Goal: Task Accomplishment & Management: Complete application form

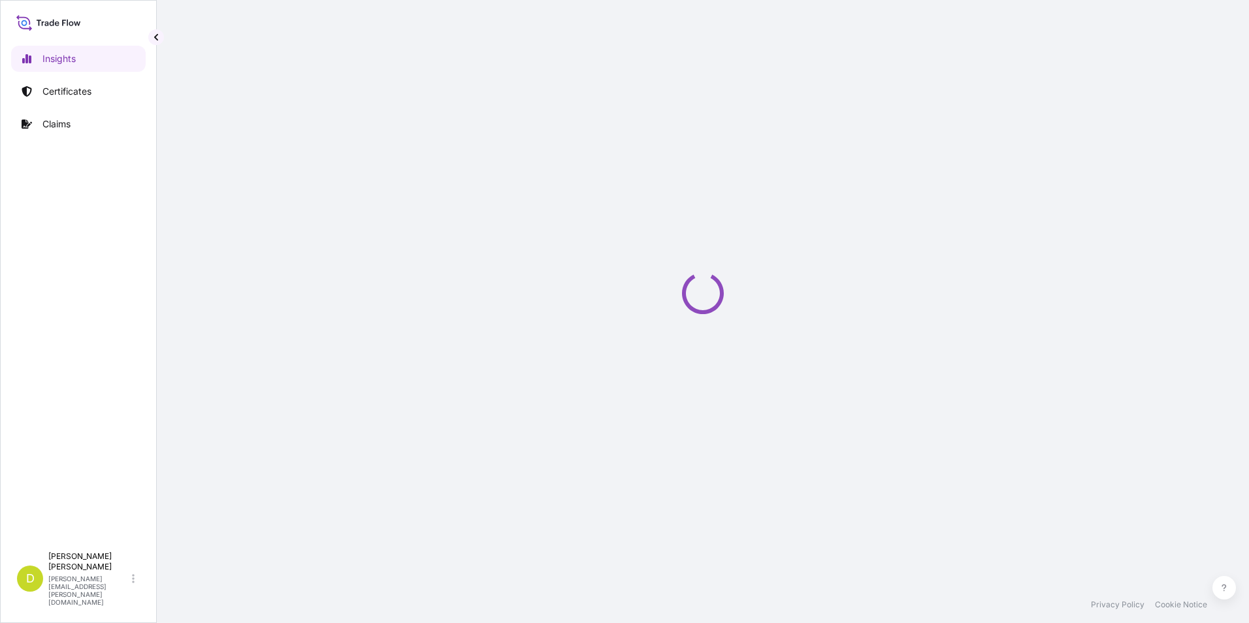
select select "2025"
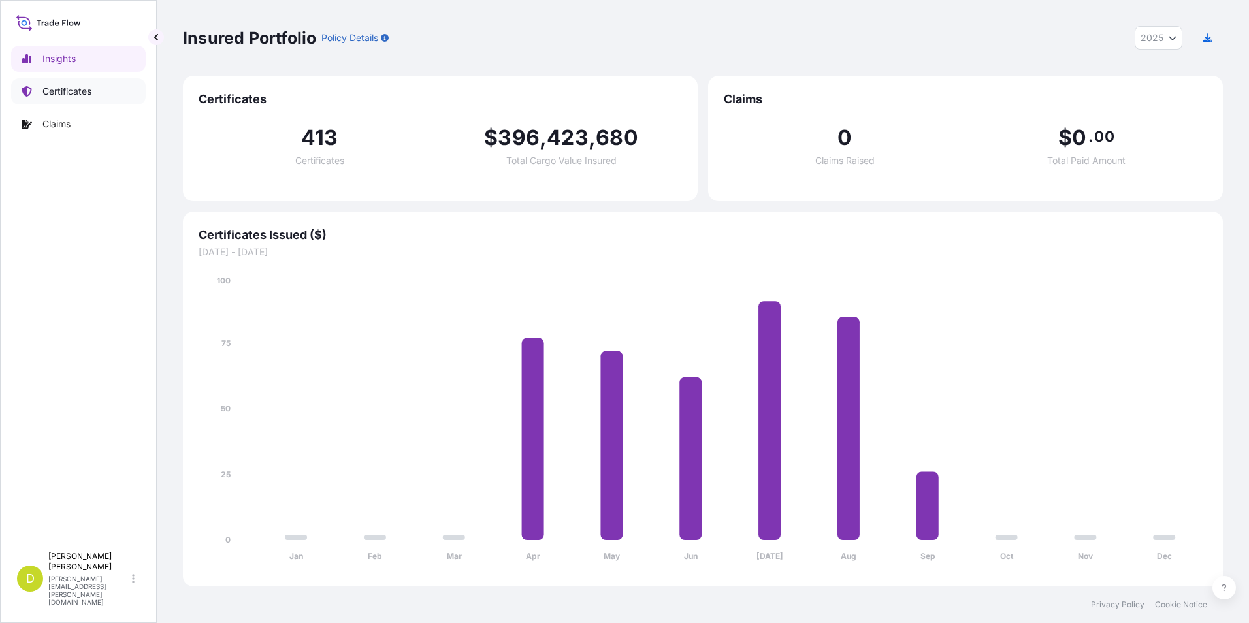
click at [122, 98] on link "Certificates" at bounding box center [78, 91] width 135 height 26
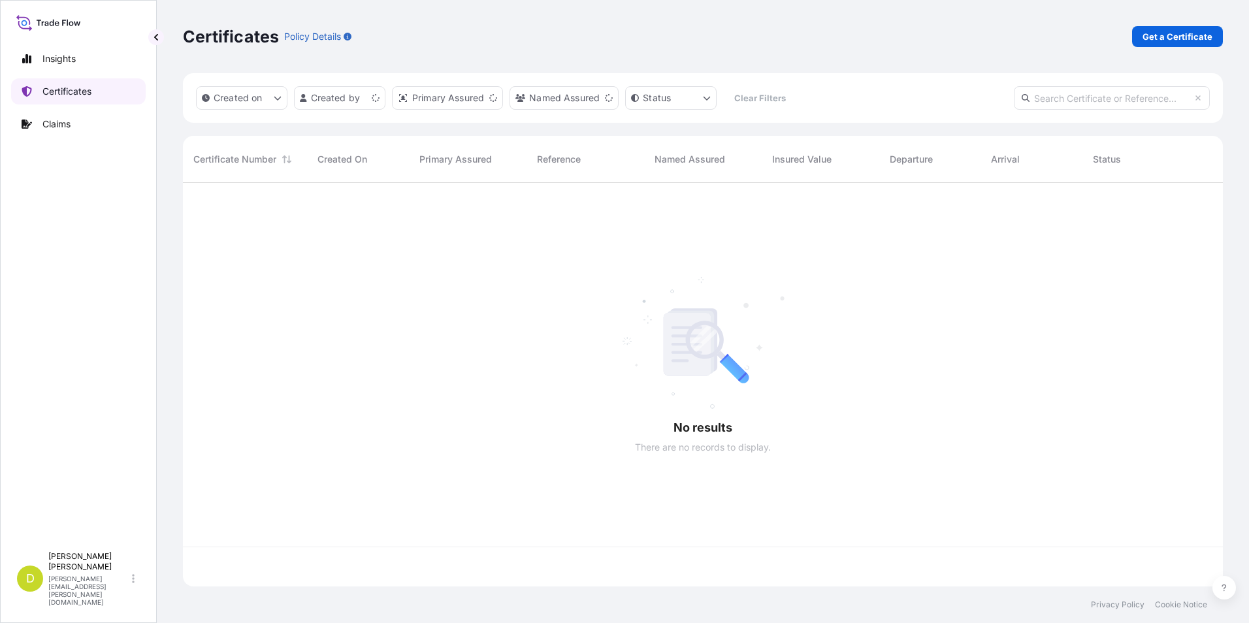
scroll to position [401, 1030]
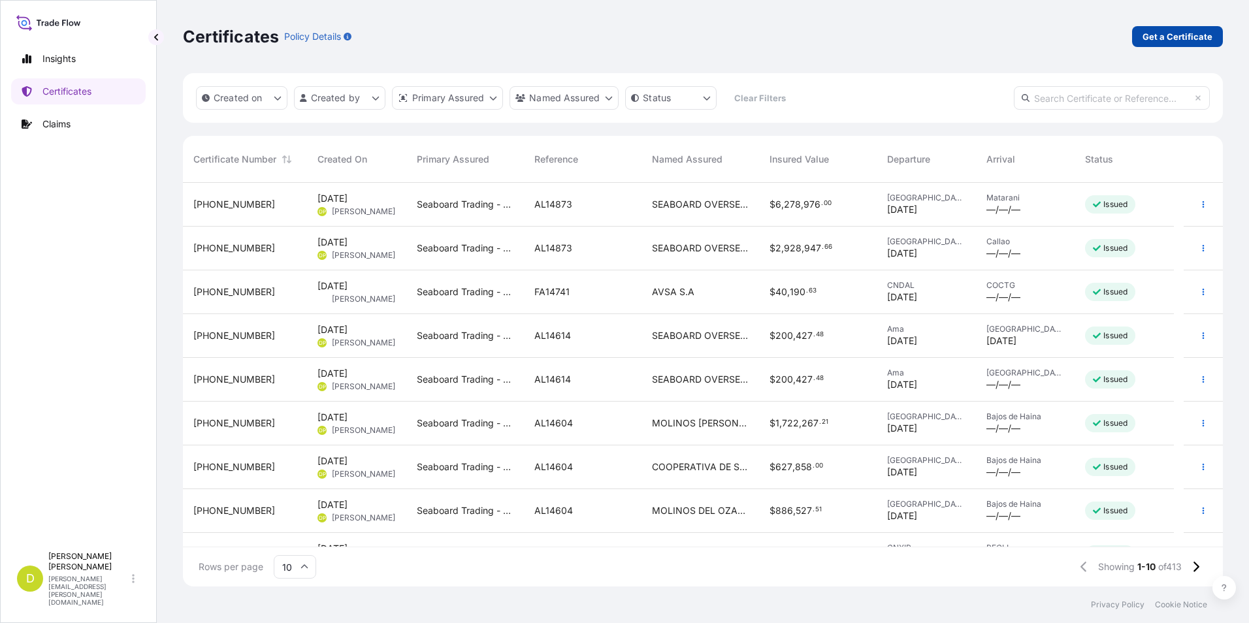
click at [1206, 46] on link "Get a Certificate" at bounding box center [1177, 36] width 91 height 21
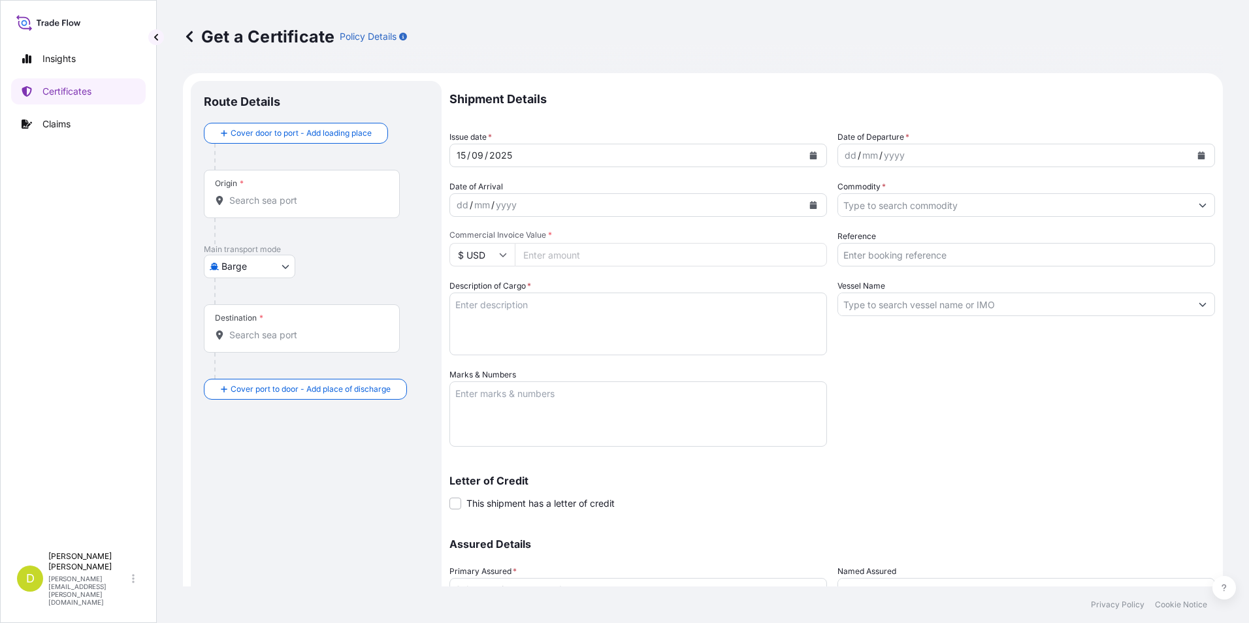
click at [270, 271] on body "Insights Certificates Claims D Dalia Peralta dalia.peralta@seaboard.bm Get a Ce…" at bounding box center [624, 311] width 1249 height 623
click at [274, 364] on div "Ocean Vessel" at bounding box center [250, 371] width 83 height 24
select select "Ocean Vessel"
click at [370, 205] on input "Origin *" at bounding box center [306, 205] width 154 height 13
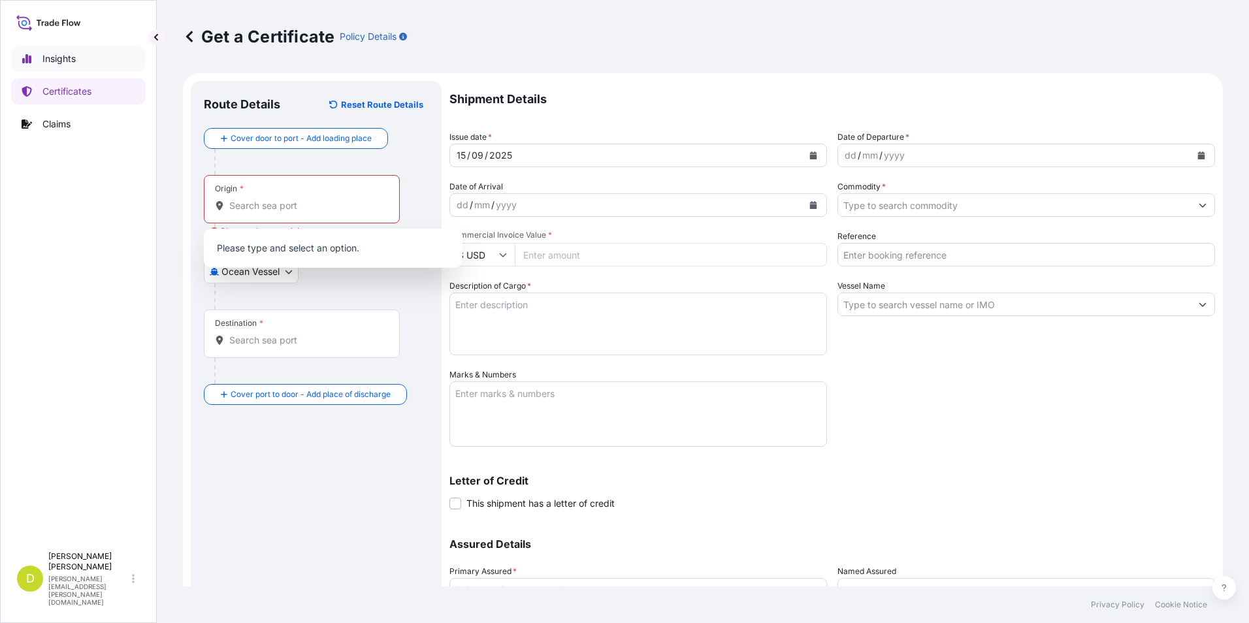
click at [99, 57] on link "Insights" at bounding box center [78, 59] width 135 height 26
select select "2025"
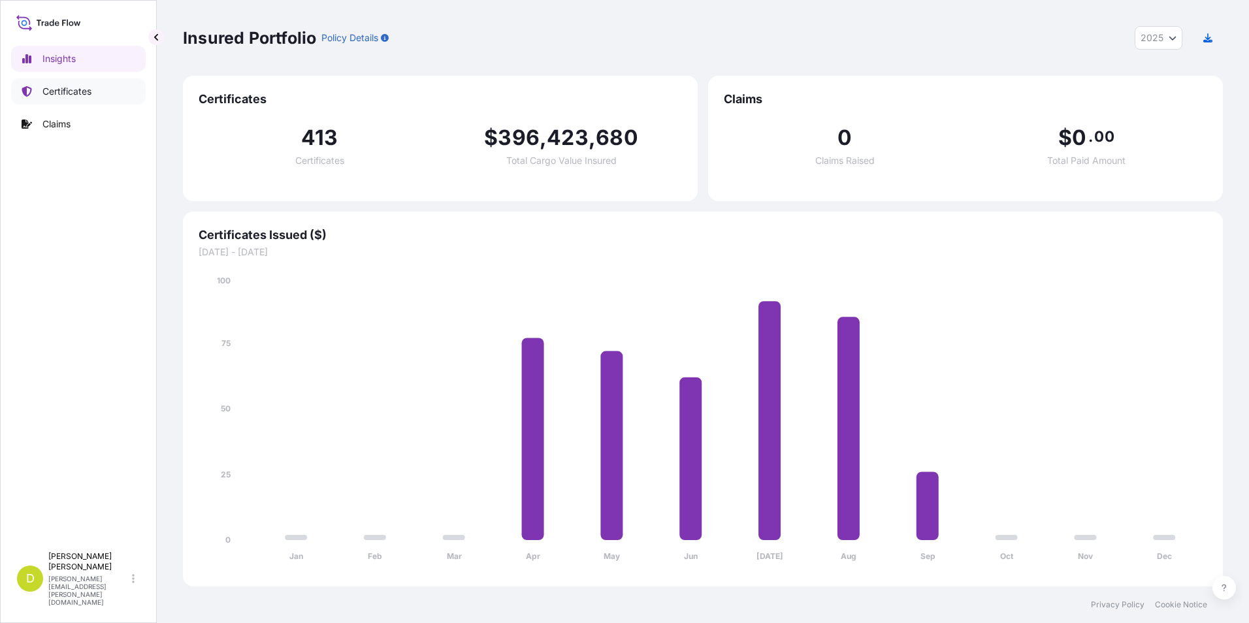
click at [101, 88] on link "Certificates" at bounding box center [78, 91] width 135 height 26
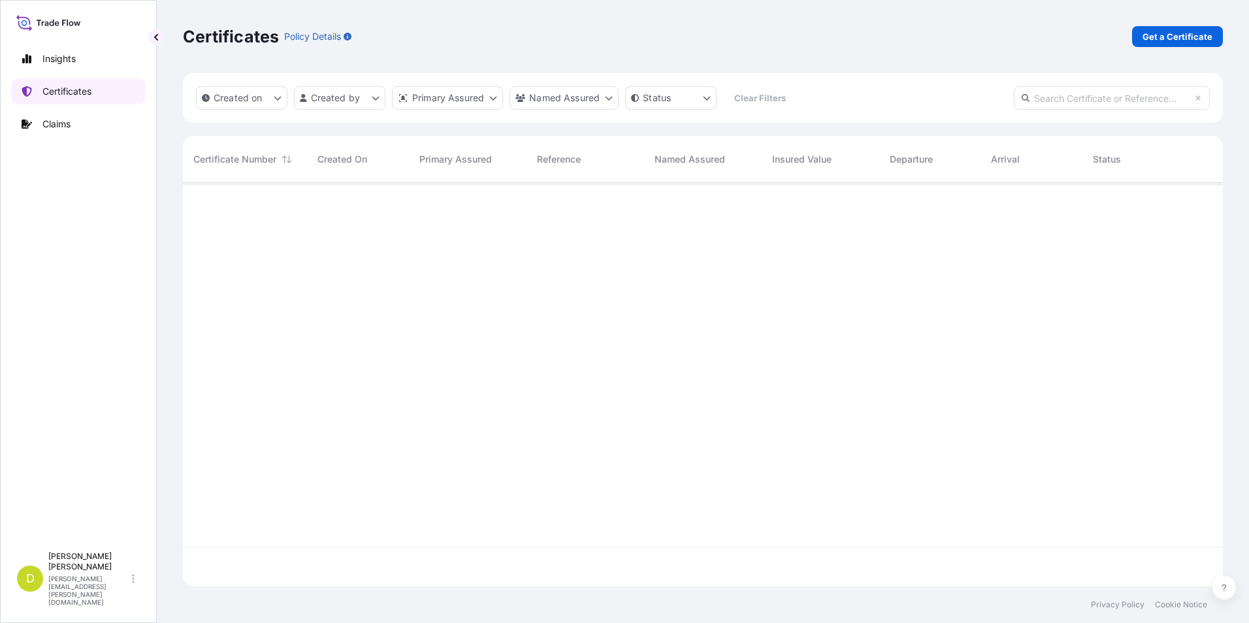
scroll to position [401, 1030]
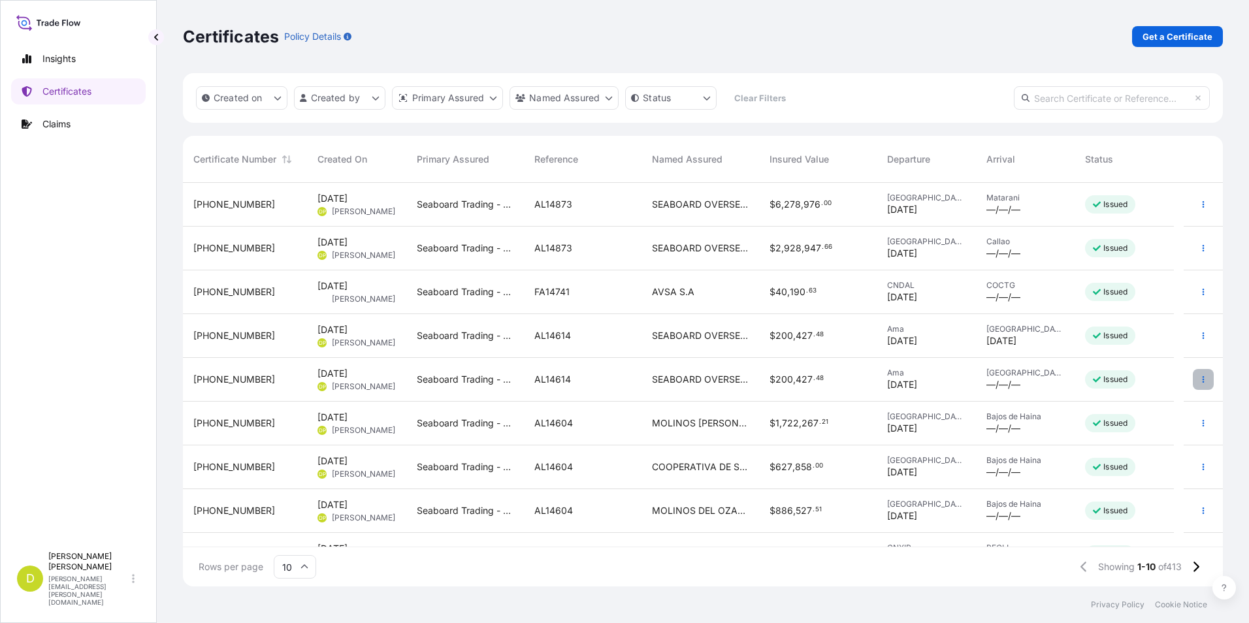
click at [1200, 384] on button "button" at bounding box center [1203, 379] width 21 height 21
click at [900, 383] on span "[DATE]" at bounding box center [902, 384] width 30 height 13
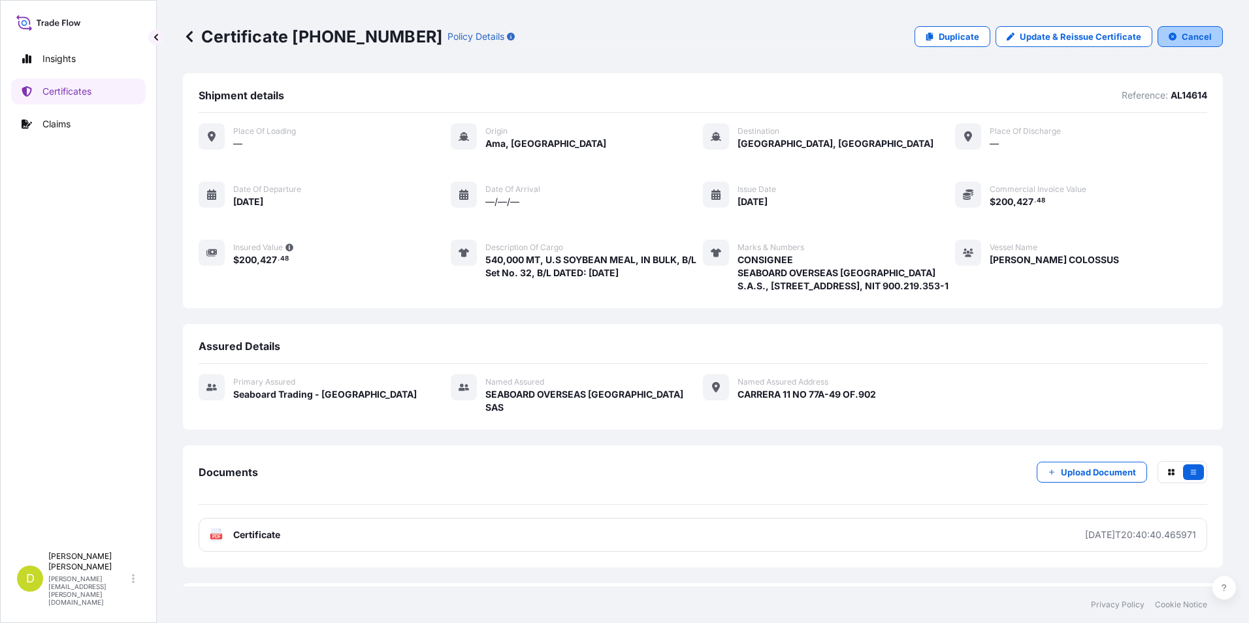
click at [1183, 31] on p "Cancel" at bounding box center [1197, 36] width 30 height 13
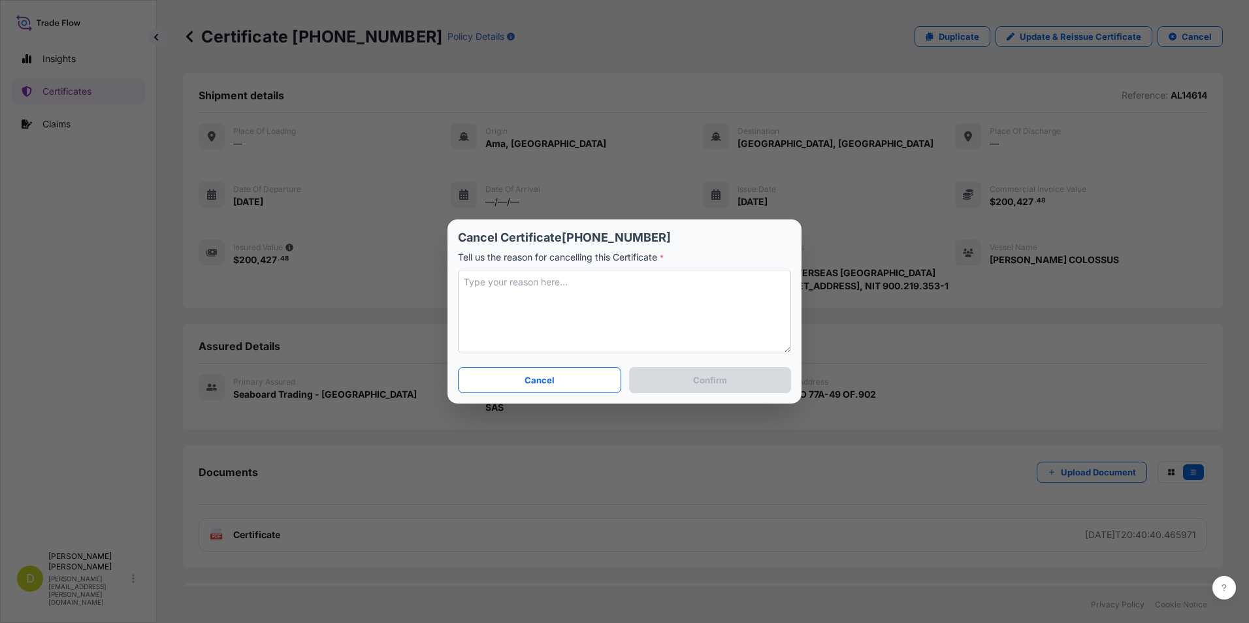
click at [583, 330] on textarea at bounding box center [624, 312] width 333 height 84
type textarea "duplicated info"
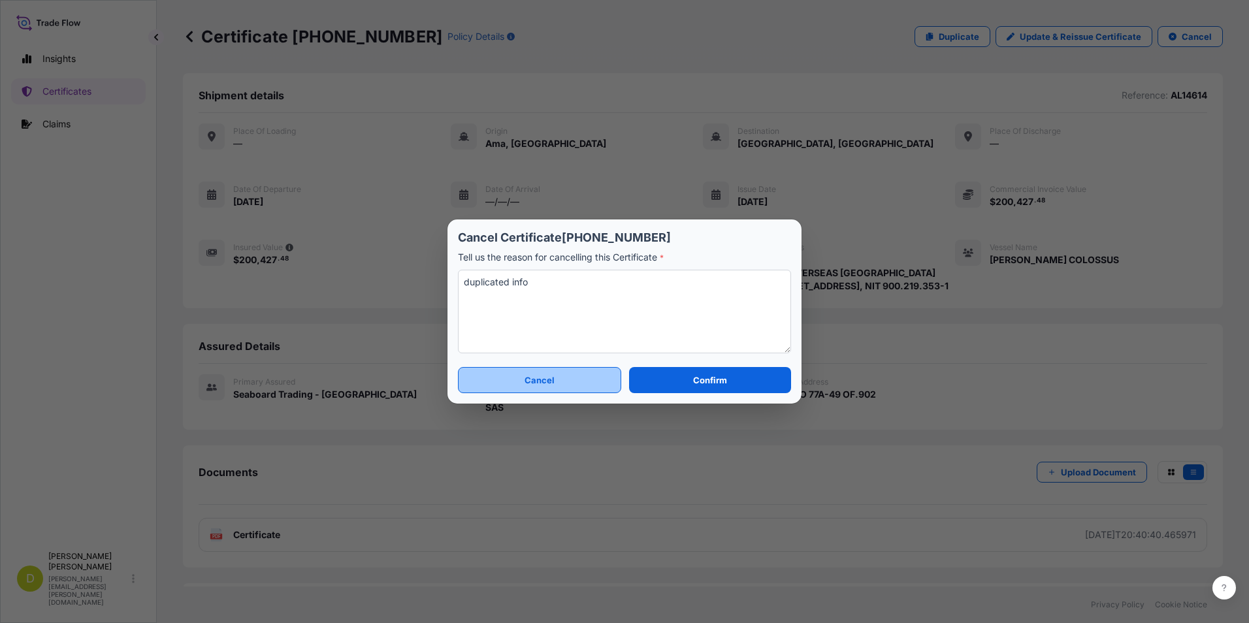
click at [575, 371] on button "Cancel" at bounding box center [539, 380] width 163 height 26
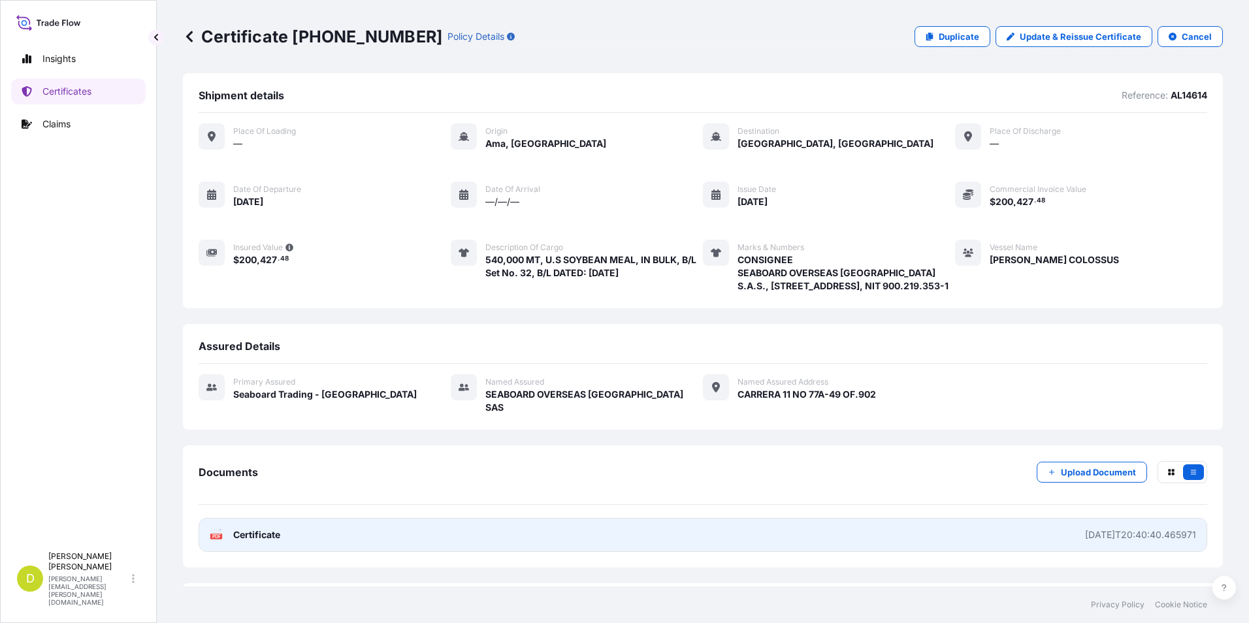
click at [809, 522] on link "PDF Certificate 2025-09-12T20:40:40.465971" at bounding box center [703, 535] width 1009 height 34
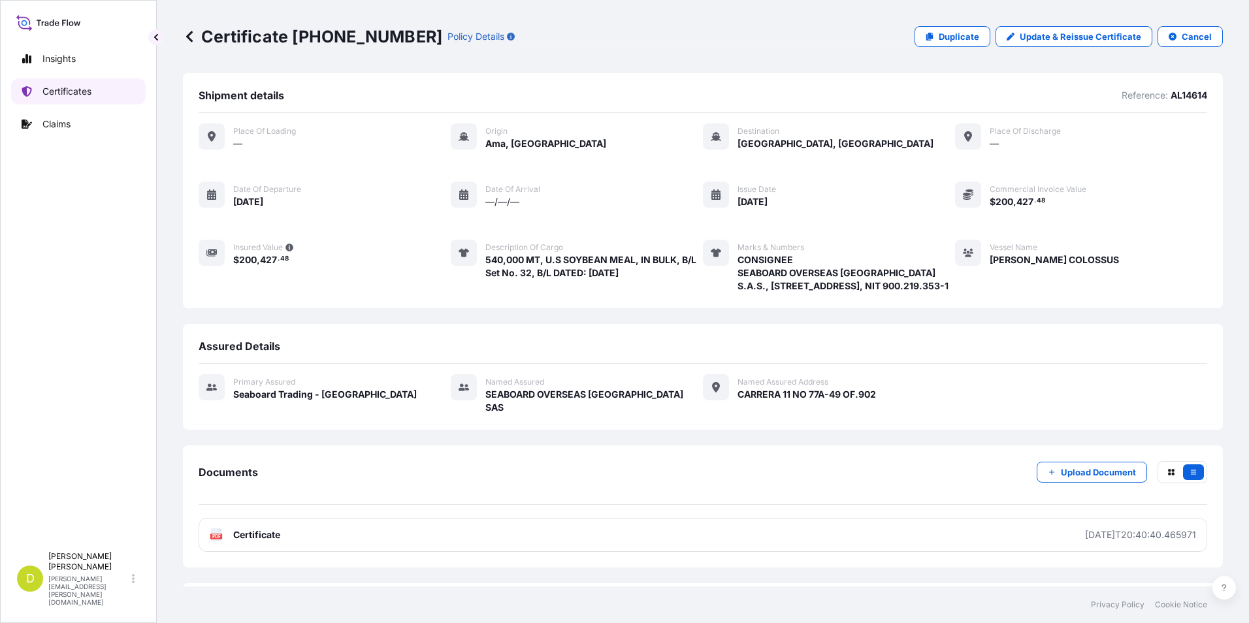
click at [39, 103] on link "Certificates" at bounding box center [78, 91] width 135 height 26
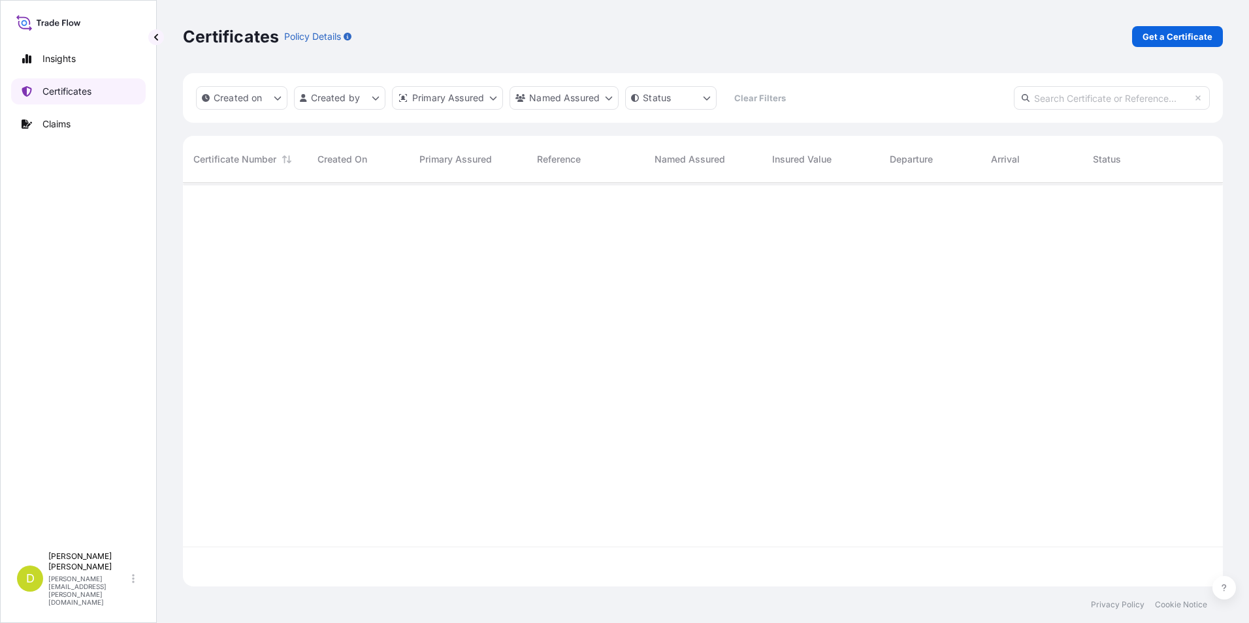
scroll to position [401, 1030]
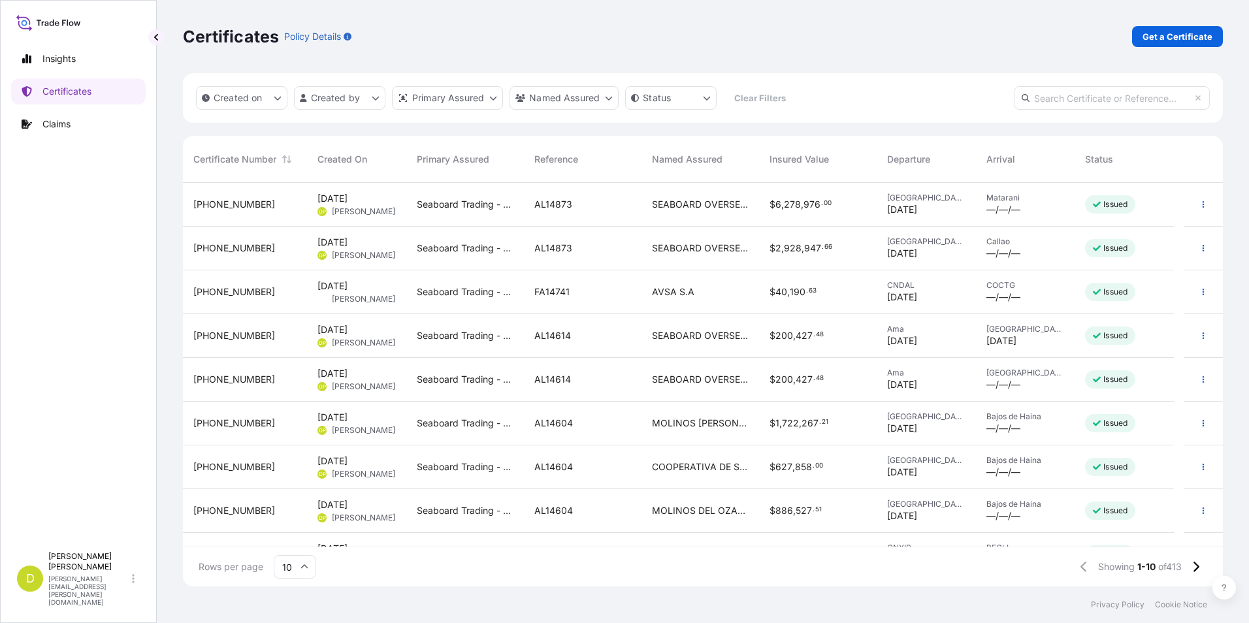
click at [1039, 338] on div "Barranquilla 18/07/2025" at bounding box center [1026, 336] width 78 height 24
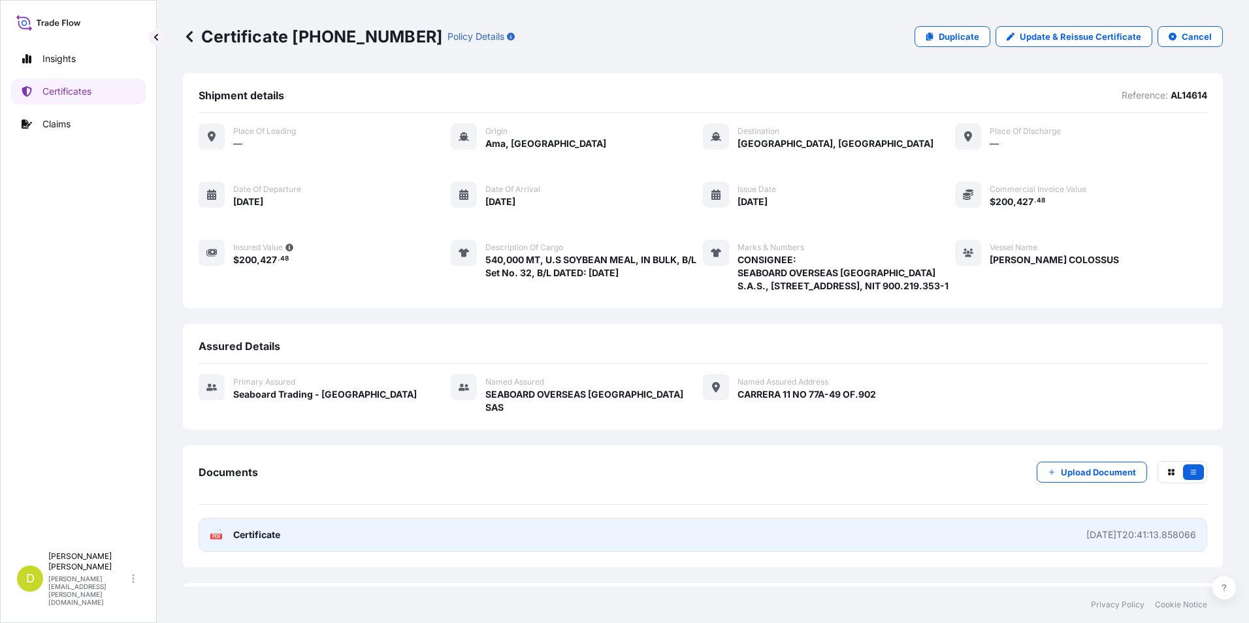
click at [828, 521] on link "PDF Certificate 2025-09-12T20:41:13.858066" at bounding box center [703, 535] width 1009 height 34
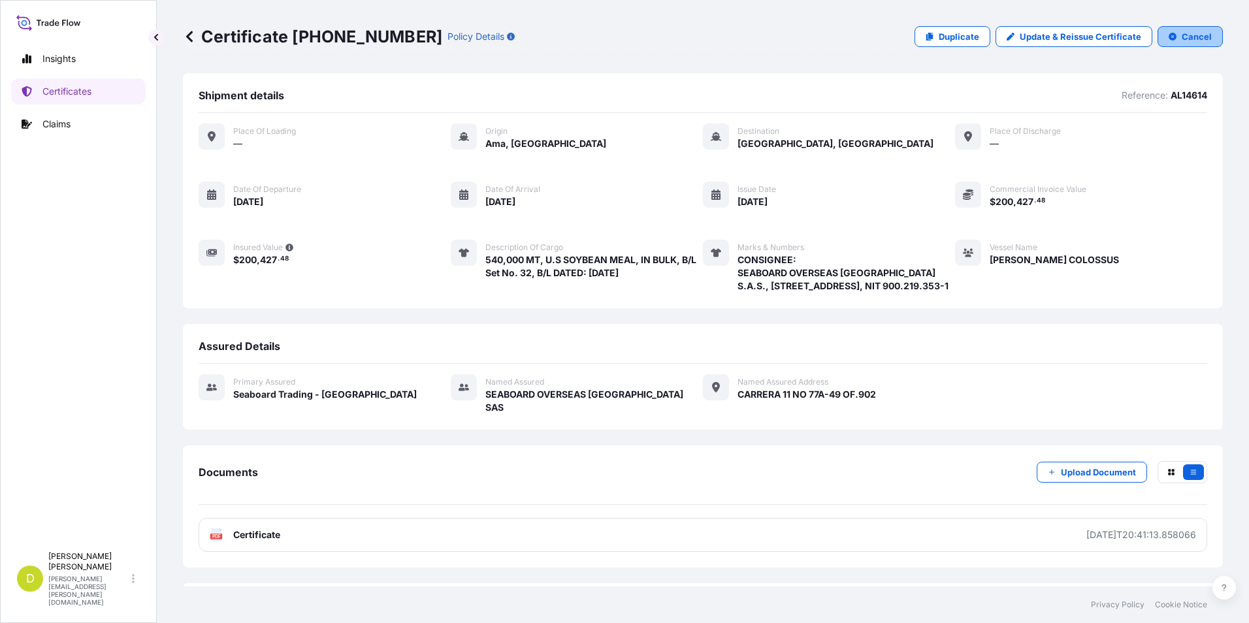
click at [1169, 39] on icon "button" at bounding box center [1173, 37] width 8 height 8
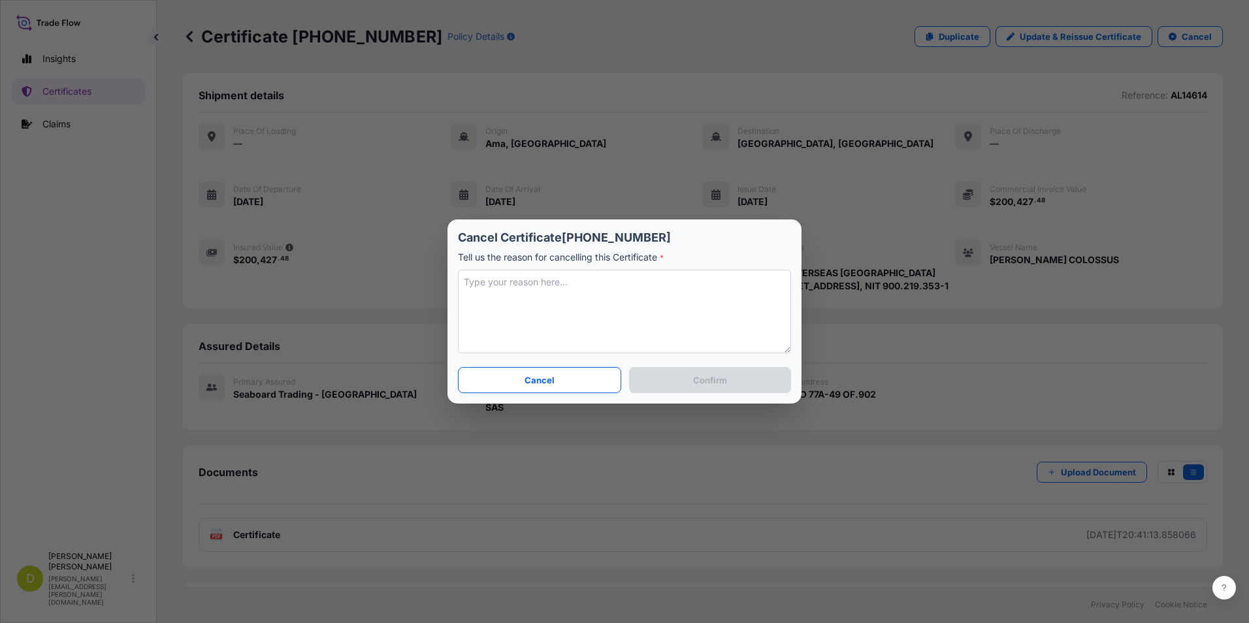
click at [573, 297] on textarea at bounding box center [624, 312] width 333 height 84
type textarea "duplicated info"
click at [715, 383] on p "Confirm" at bounding box center [710, 380] width 34 height 13
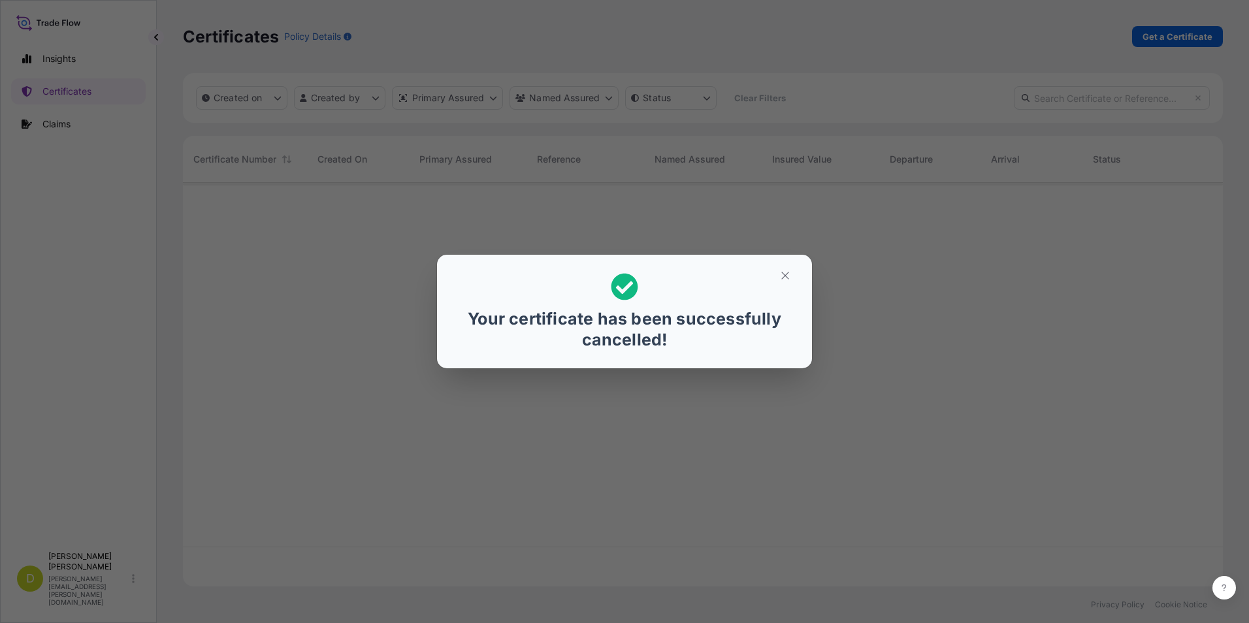
scroll to position [401, 1030]
click at [785, 273] on icon "button" at bounding box center [785, 276] width 12 height 12
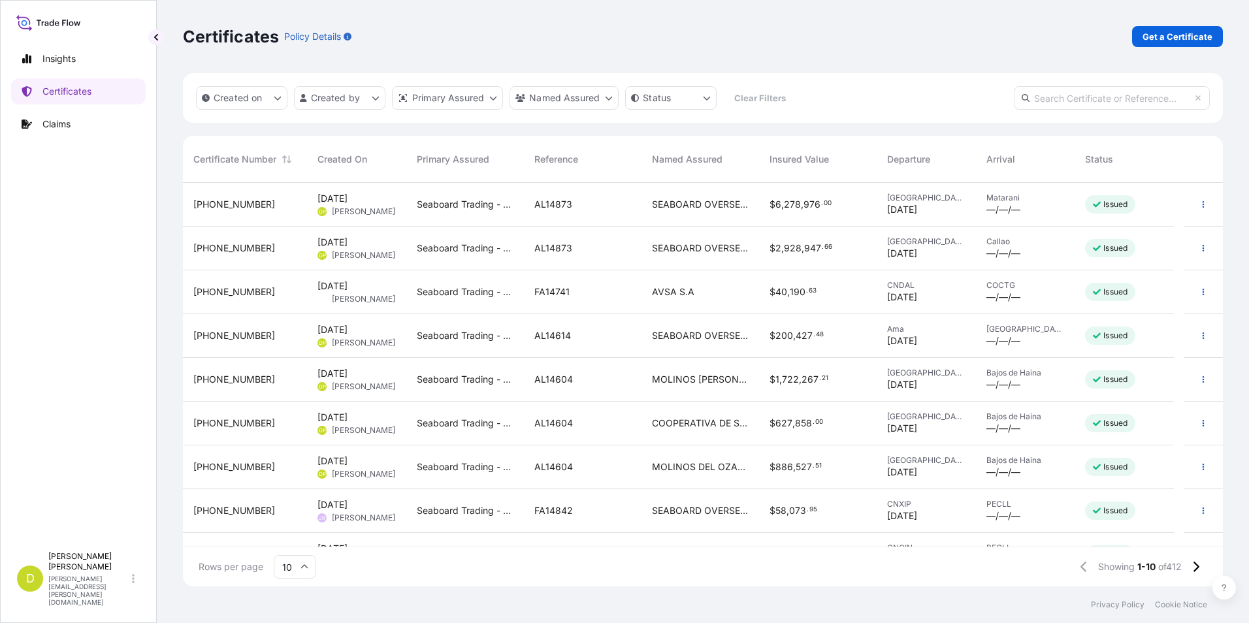
click at [810, 338] on span "427" at bounding box center [804, 335] width 17 height 9
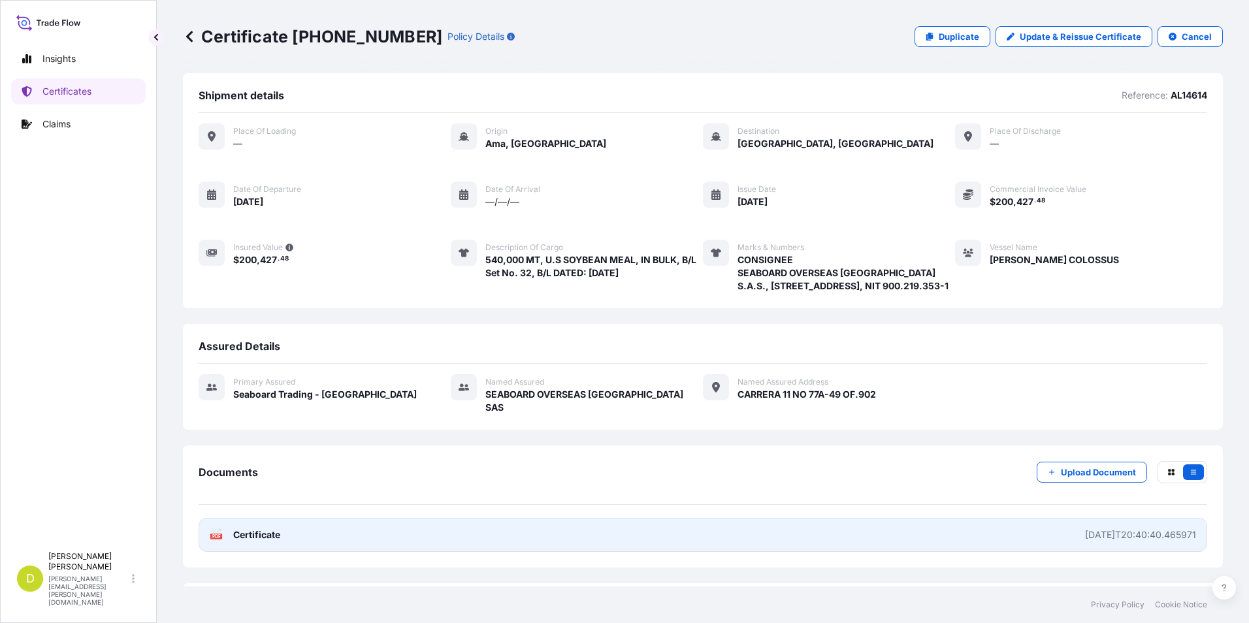
click at [843, 532] on link "PDF Certificate 2025-09-12T20:40:40.465971" at bounding box center [703, 535] width 1009 height 34
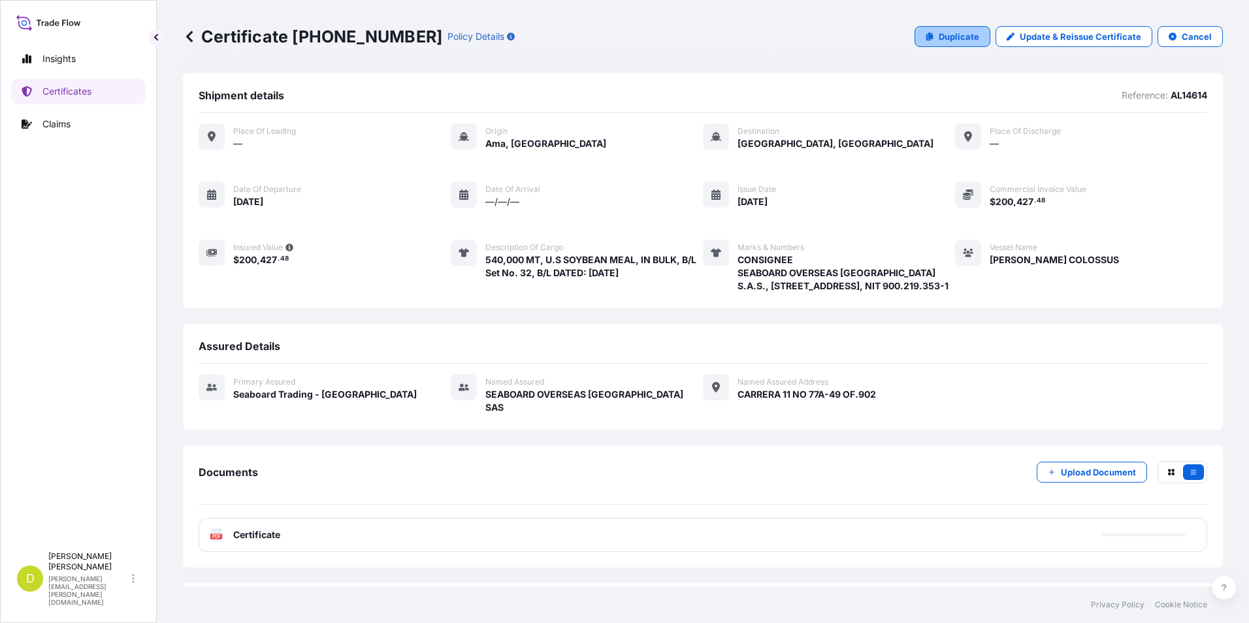
click at [956, 31] on p "Duplicate" at bounding box center [959, 36] width 41 height 13
select select "Ocean Vessel"
select select "31639"
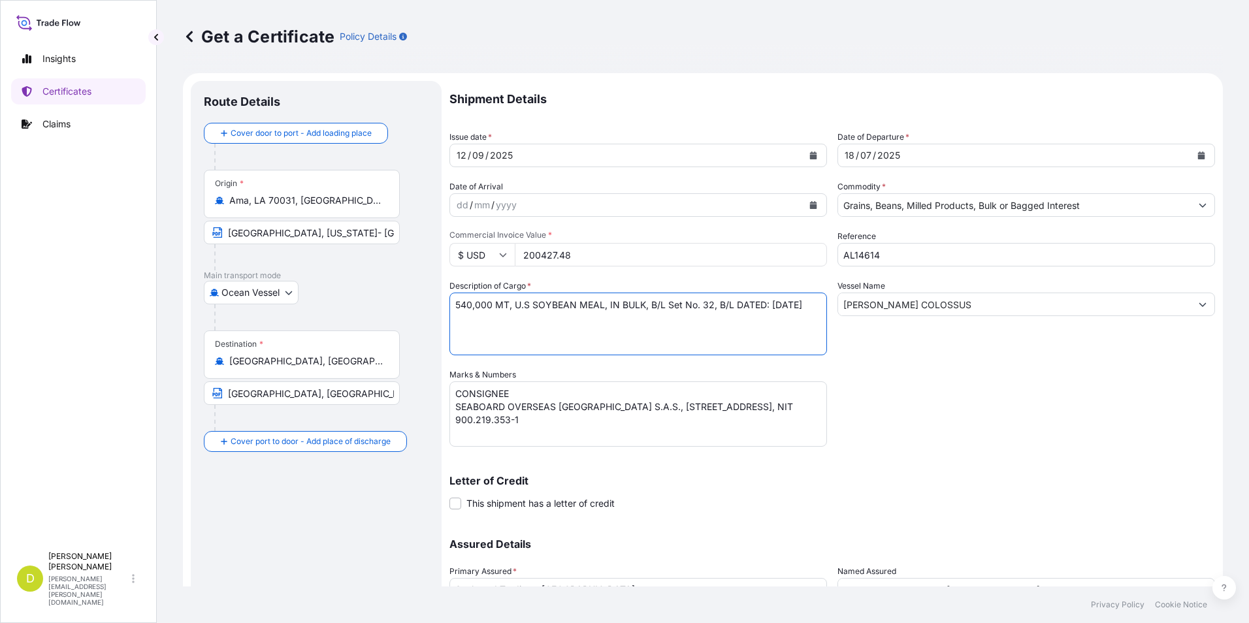
drag, startPoint x: 611, startPoint y: 334, endPoint x: 450, endPoint y: 303, distance: 163.6
click at [450, 303] on textarea "540,000 MT, U.S SOYBEAN MEAL, IN BULK, B/L Set No. 32, B/L DATED: JULY 18TH, 20…" at bounding box center [639, 324] width 378 height 63
click at [469, 339] on textarea "540,000 MT, U.S SOYBEAN MEAL, IN BULK, B/L Set No. 32, B/L DATED: JULY 18TH, 20…" at bounding box center [639, 324] width 378 height 63
click at [538, 319] on textarea "540,000 MT, U.S SOYBEAN MEAL, IN BULK, B/L Set No. 32, B/L DATED: JULY 18TH, 20…" at bounding box center [639, 324] width 378 height 63
paste textarea "540,000 MT, U.S SOYBEAN MEAL, IN BULK, B/L Set No. 32, B/L DATED: JULY 18TH, 20…"
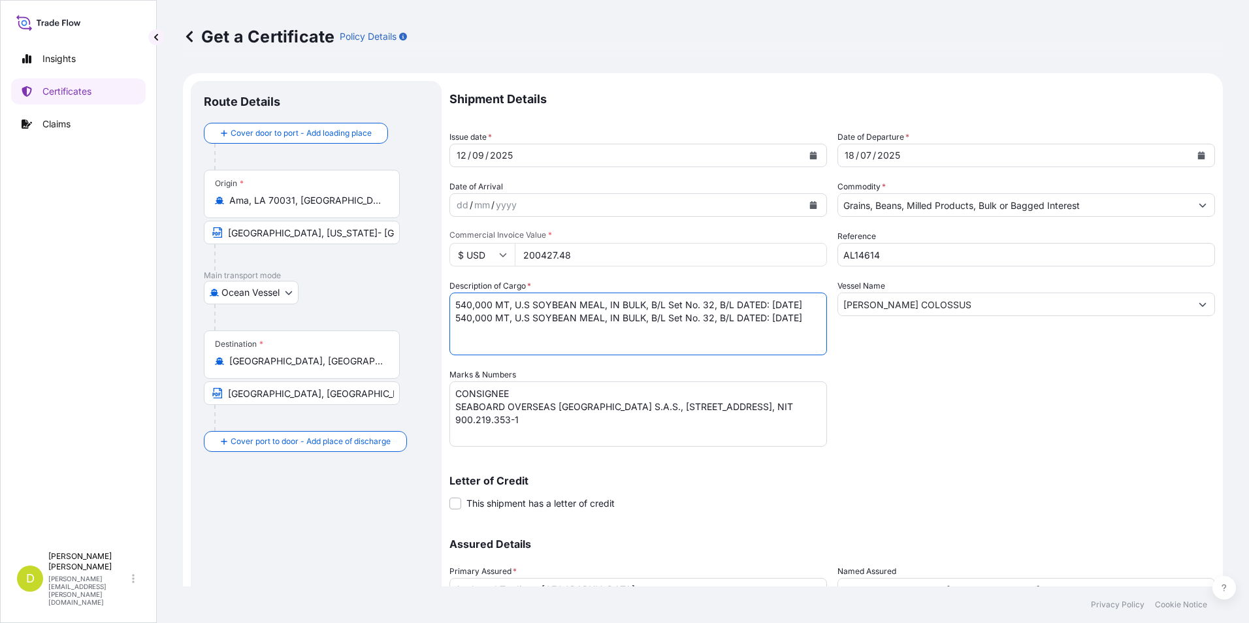
drag, startPoint x: 711, startPoint y: 308, endPoint x: 763, endPoint y: 303, distance: 52.5
click at [711, 308] on textarea "540,000 MT, U.S SOYBEAN MEAL, IN BULK, B/L Set No. 32, B/L DATED: JULY 18TH, 20…" at bounding box center [639, 324] width 378 height 63
click at [710, 329] on textarea "540,000 MT, U.S SOYBEAN MEAL, IN BULK, B/L Set No. 32, B/L DATED: JULY 18TH, 20…" at bounding box center [639, 324] width 378 height 63
type textarea "540,000 MT, U.S SOYBEAN MEAL, IN BULK, B/L Set No. 33, B/L DATED: JULY 18TH, 20…"
click at [598, 262] on input "200427.48" at bounding box center [671, 255] width 312 height 24
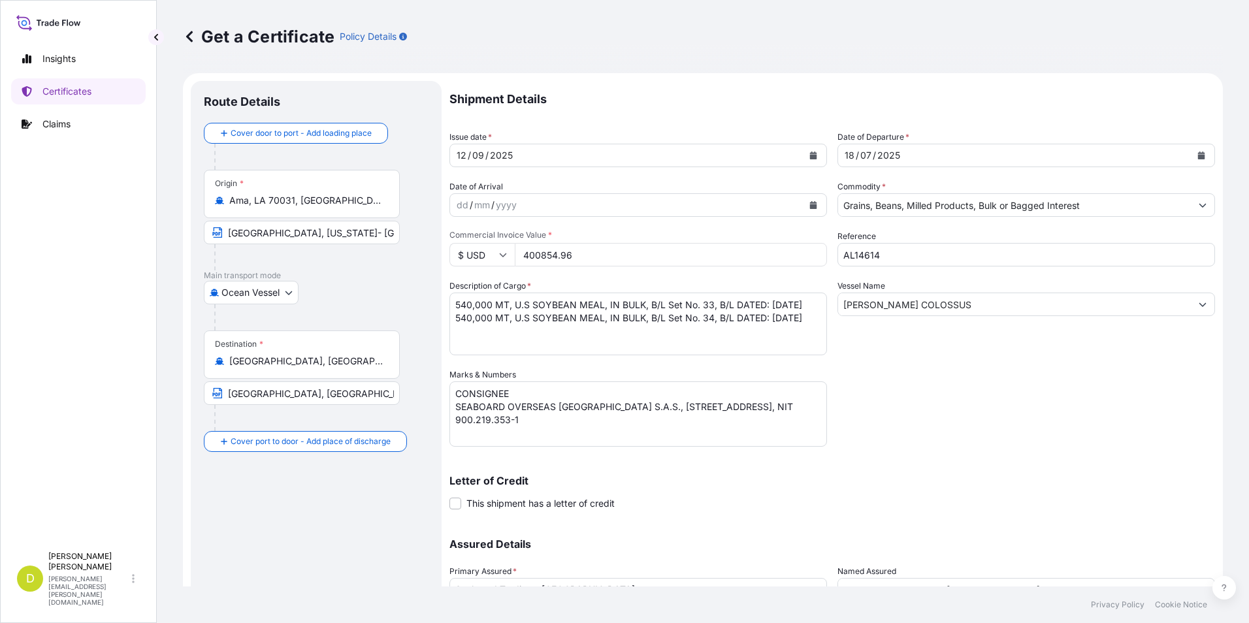
type input "400854.96"
click at [669, 278] on div "Shipment Details Issue date * 12 / 09 / 2025 Date of Departure * 18 / 07 / 2025…" at bounding box center [833, 367] width 766 height 573
click at [957, 407] on div "Shipment Details Issue date * 12 / 09 / 2025 Date of Departure * 18 / 07 / 2025…" at bounding box center [833, 367] width 766 height 573
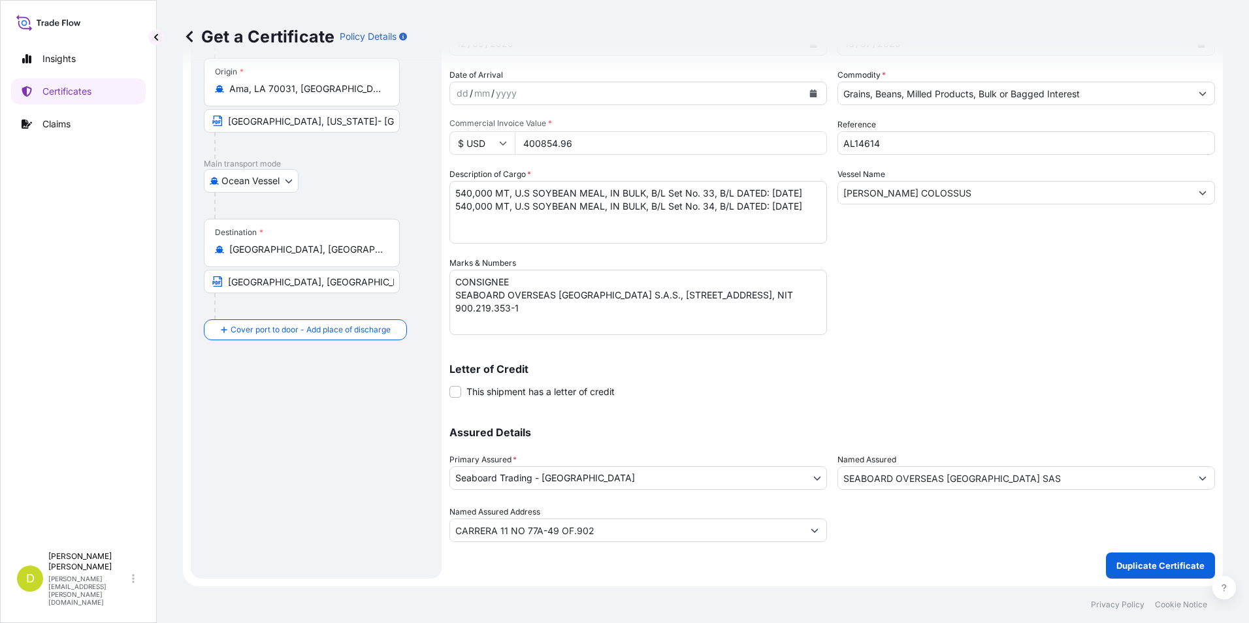
click at [455, 279] on textarea "CONSIGNEE SEABOARD OVERSEAS COLOMBIA S.A.S., CARRERA 11 No. 77A-49 OFC 902 BOGO…" at bounding box center [639, 302] width 378 height 65
click at [661, 314] on textarea "CONSIGNEE SEABOARD OVERSEAS COLOMBIA S.A.S., CARRERA 11 No. 77A-49 OFC 902 BOGO…" at bounding box center [639, 302] width 378 height 65
click at [552, 276] on textarea "CONSIGNEE SEABOARD OVERSEAS COLOMBIA S.A.S., CARRERA 11 No. 77A-49 OFC 902 BOGO…" at bounding box center [639, 302] width 378 height 65
click at [642, 313] on textarea "CONSIGNEE SEABOARD OVERSEAS COLOMBIA S.A.S., CARRERA 11 No. 77A-49 OFC 902 BOGO…" at bounding box center [639, 302] width 378 height 65
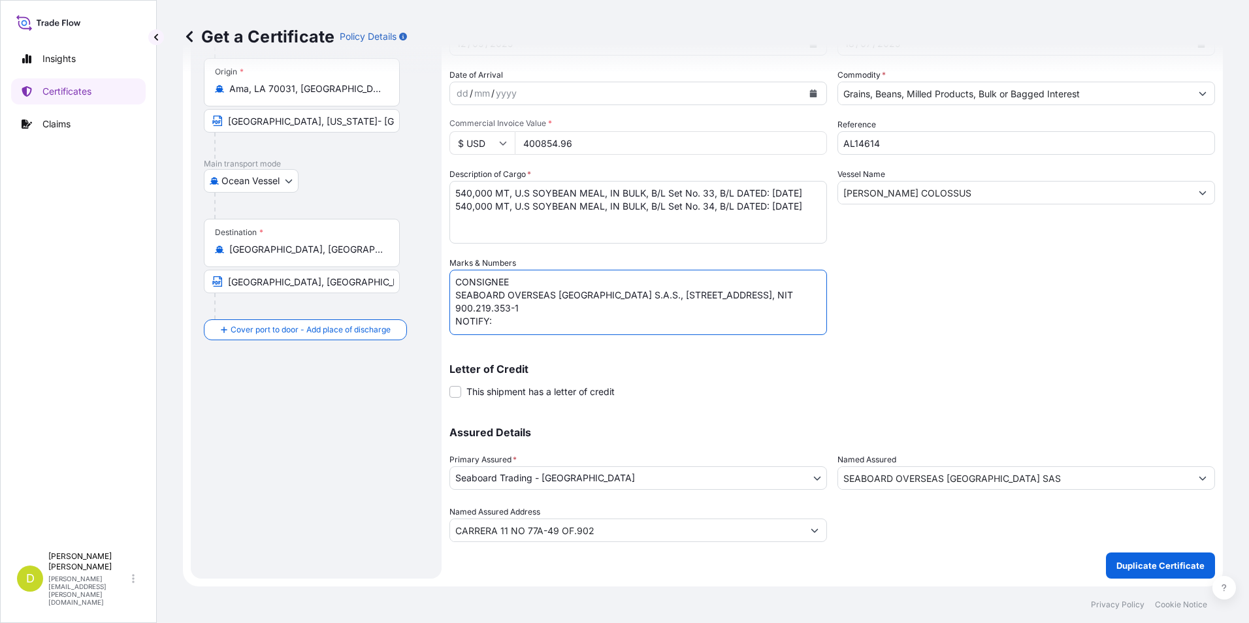
click at [531, 278] on textarea "CONSIGNEE SEABOARD OVERSEAS COLOMBIA S.A.S., CARRERA 11 No. 77A-49 OFC 902 BOGO…" at bounding box center [639, 302] width 378 height 65
click at [465, 336] on div "Shipment Details Issue date * 12 / 09 / 2025 Date of Departure * 18 / 07 / 2025…" at bounding box center [833, 255] width 766 height 573
click at [466, 328] on textarea "CONSIGNEE SEABOARD OVERSEAS COLOMBIA S.A.S., CARRERA 11 No. 77A-49 OFC 902 BOGO…" at bounding box center [639, 302] width 378 height 65
paste textarea "ALIMENTOS CONCENTRADOS DEL CARIBE S.A. - ACONDESA S.A., CARRERA 30 NO 28A-180, …"
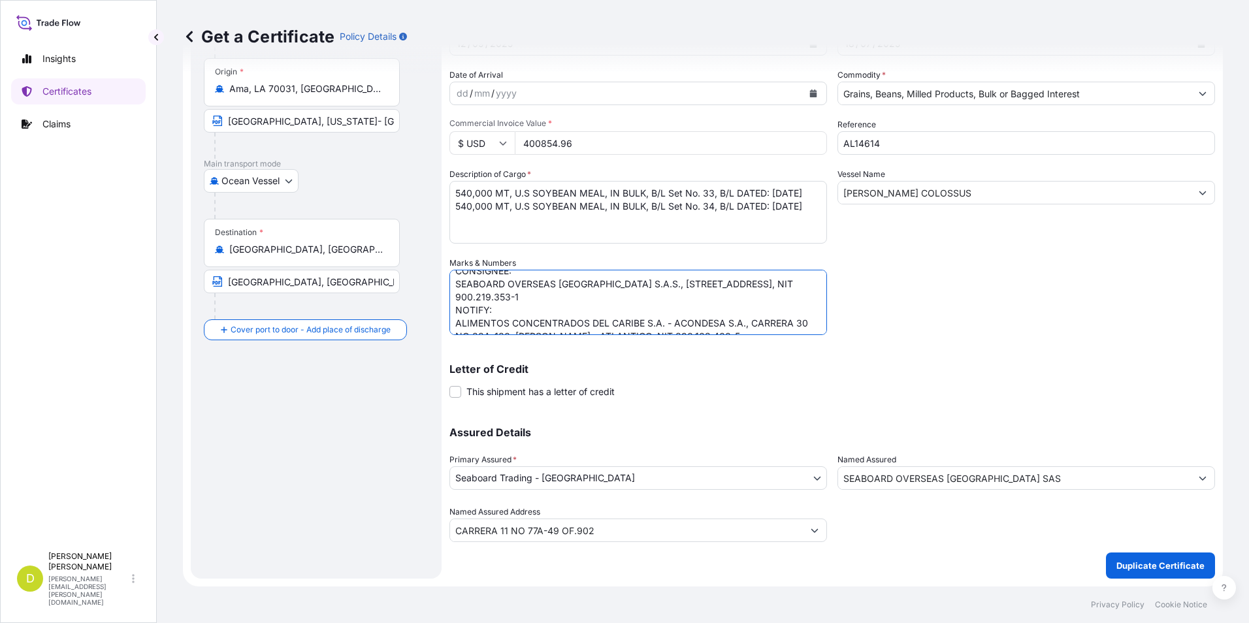
scroll to position [0, 0]
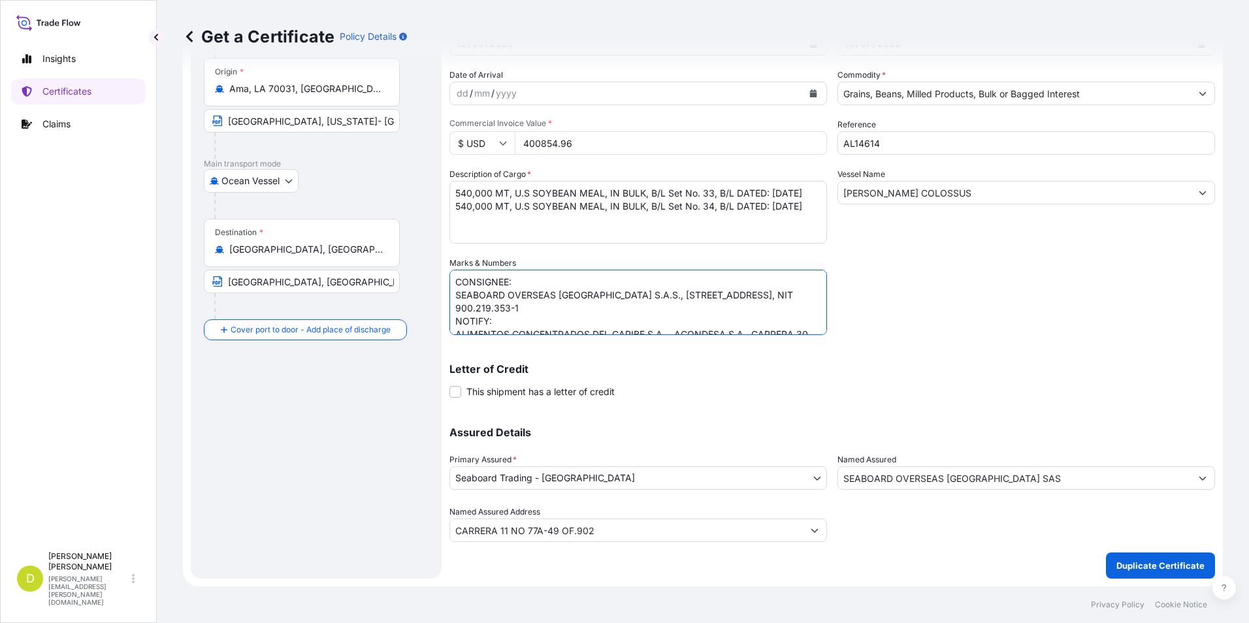
type textarea "CONSIGNEE: SEABOARD OVERSEAS COLOMBIA S.A.S., CARRERA 11 No. 77A-49 OFC 902 BOG…"
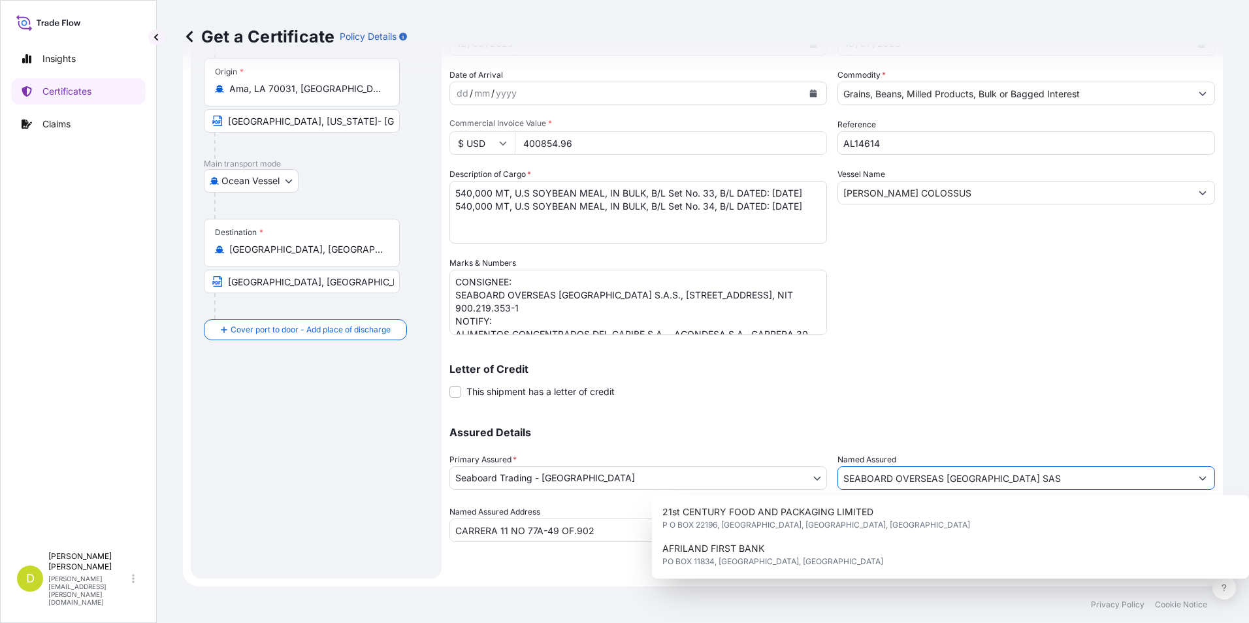
drag, startPoint x: 1039, startPoint y: 476, endPoint x: 791, endPoint y: 474, distance: 247.6
click at [791, 474] on div "Assured Details Primary Assured * Seaboard Trading - Colombia Seaboard Corporat…" at bounding box center [833, 477] width 766 height 131
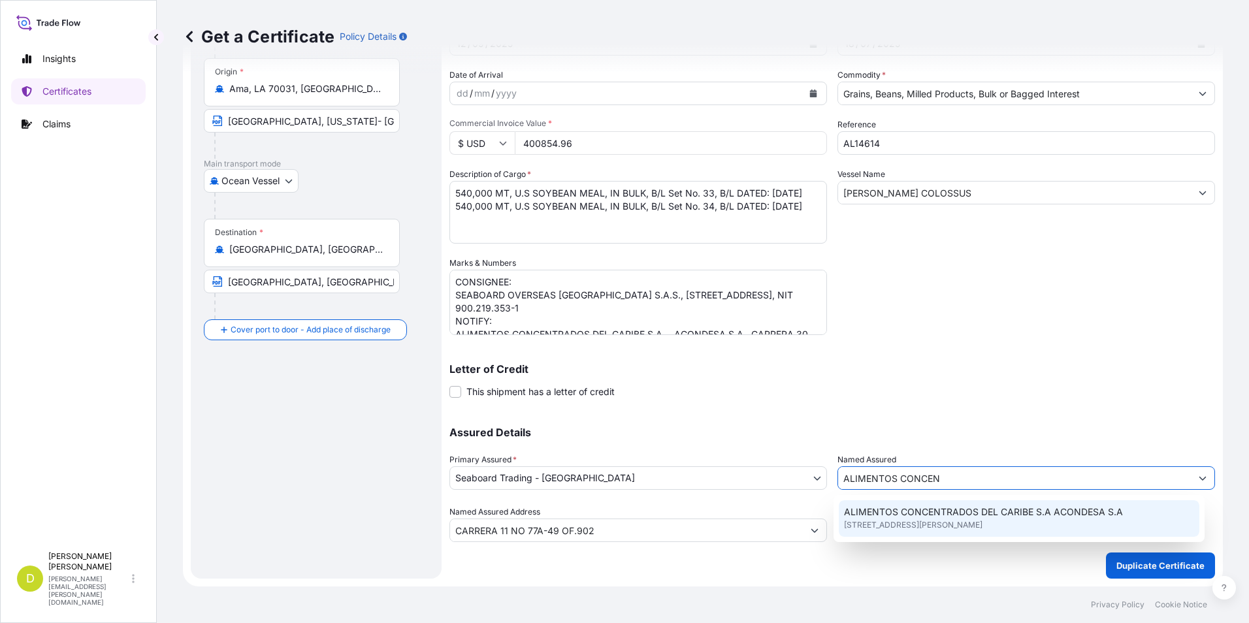
click at [983, 508] on span "ALIMENTOS CONCENTRADOS DEL CARIBE S.A ACONDESA S.A" at bounding box center [983, 512] width 279 height 13
type input "ALIMENTOS CONCENTRADOS DEL CARIBE S.A ACONDESA S.A"
type input "CARRERA 30 No 28A-180 SOLEDAD ATLANTICO"
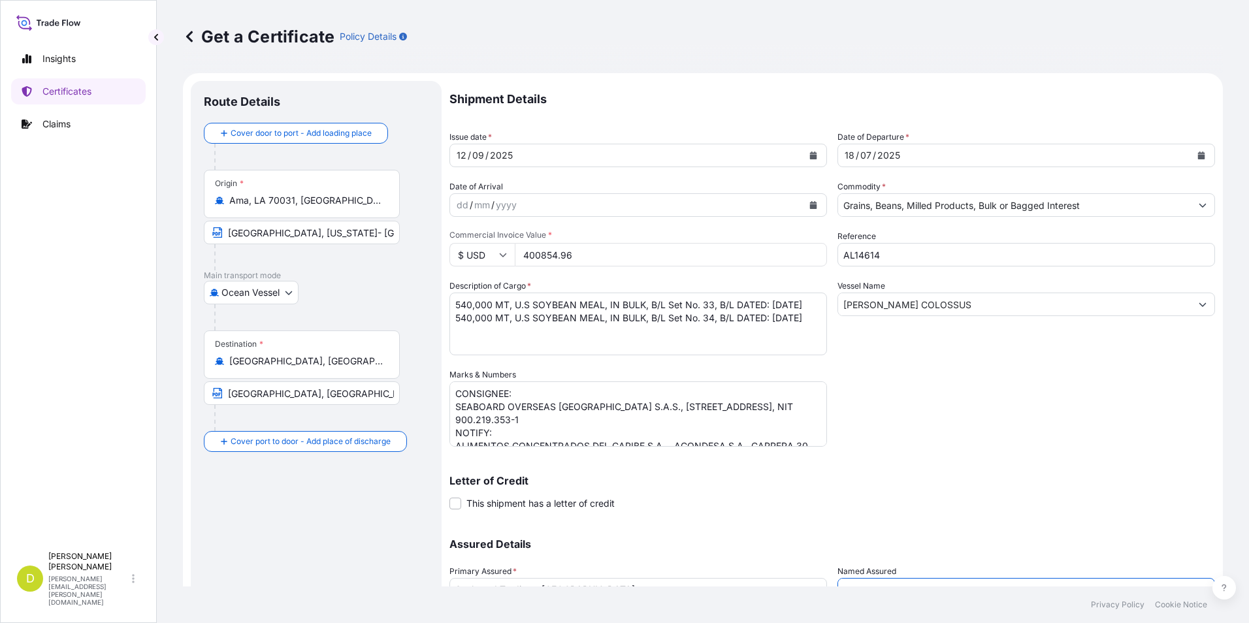
type input "ALIMENTOS CONCENTRADOS DEL CARIBE S.A ACONDESA S.A"
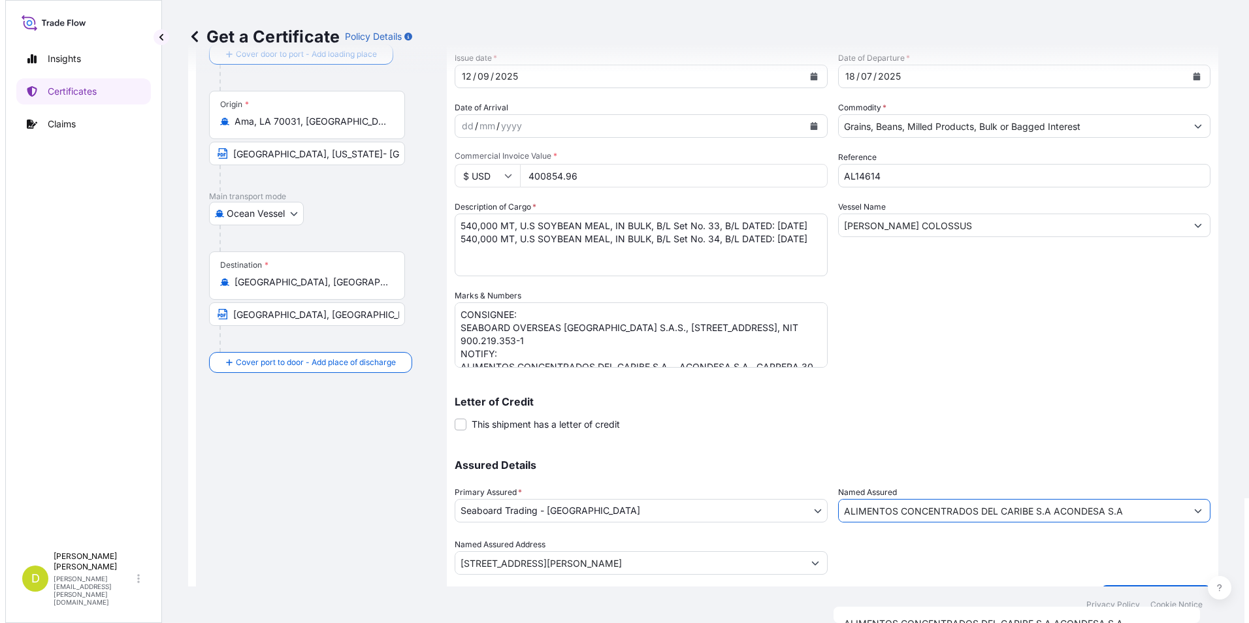
scroll to position [112, 0]
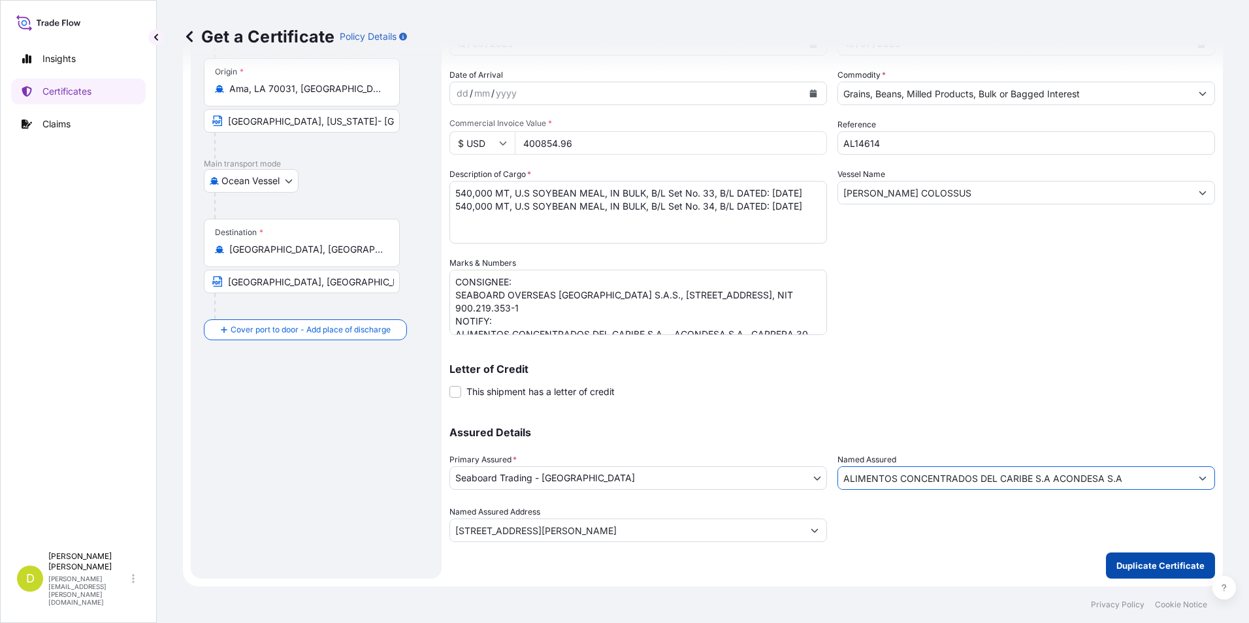
click at [1150, 564] on p "Duplicate Certificate" at bounding box center [1161, 565] width 88 height 13
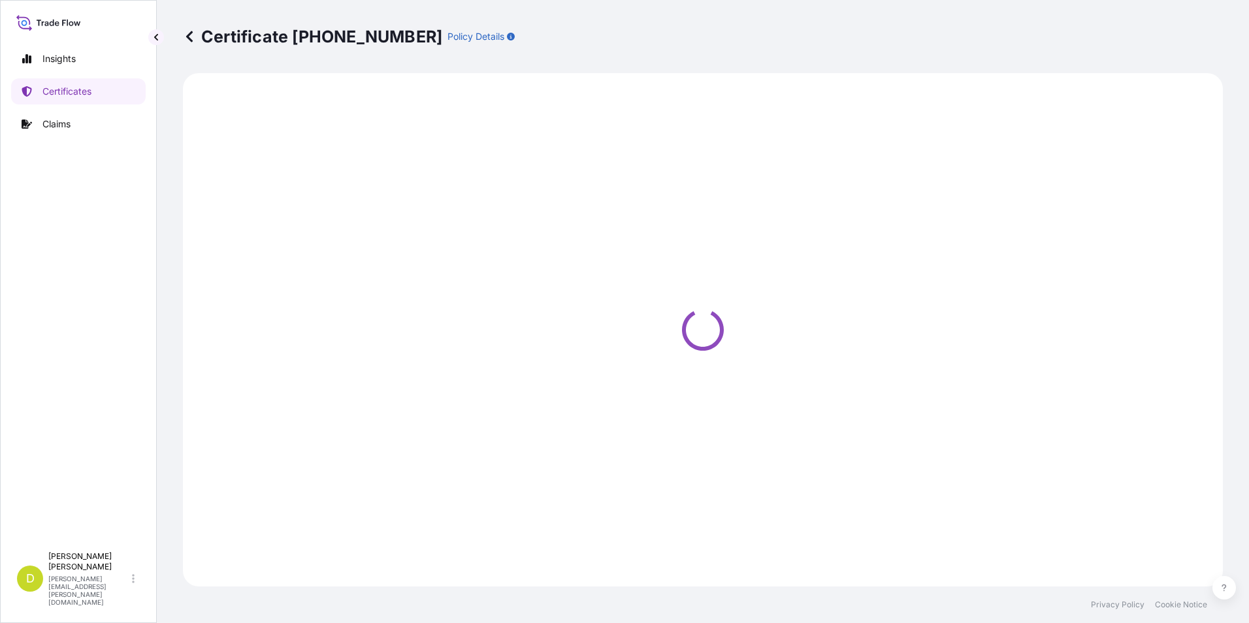
select select "Ocean Vessel"
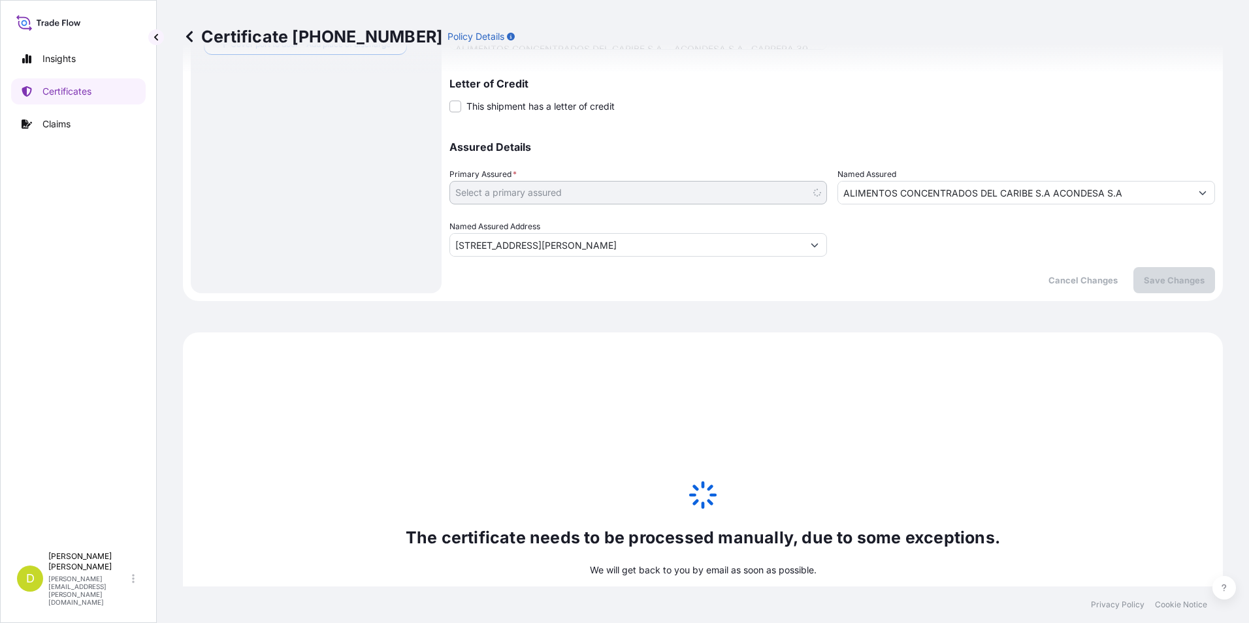
scroll to position [613, 0]
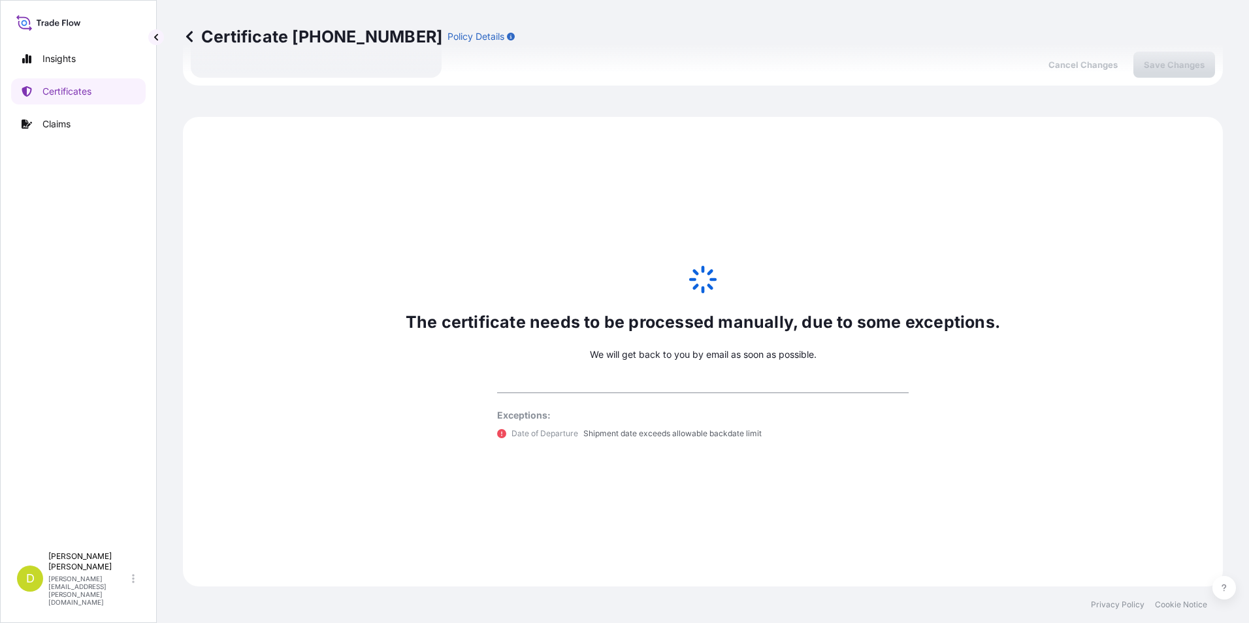
select select "31639"
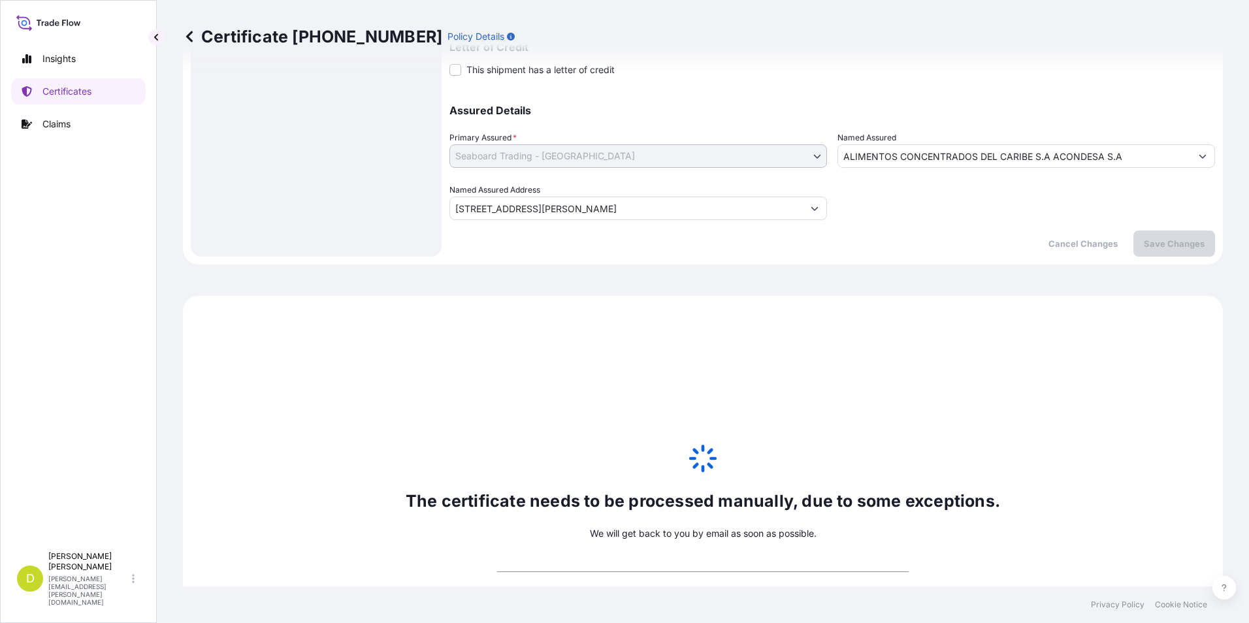
scroll to position [221, 0]
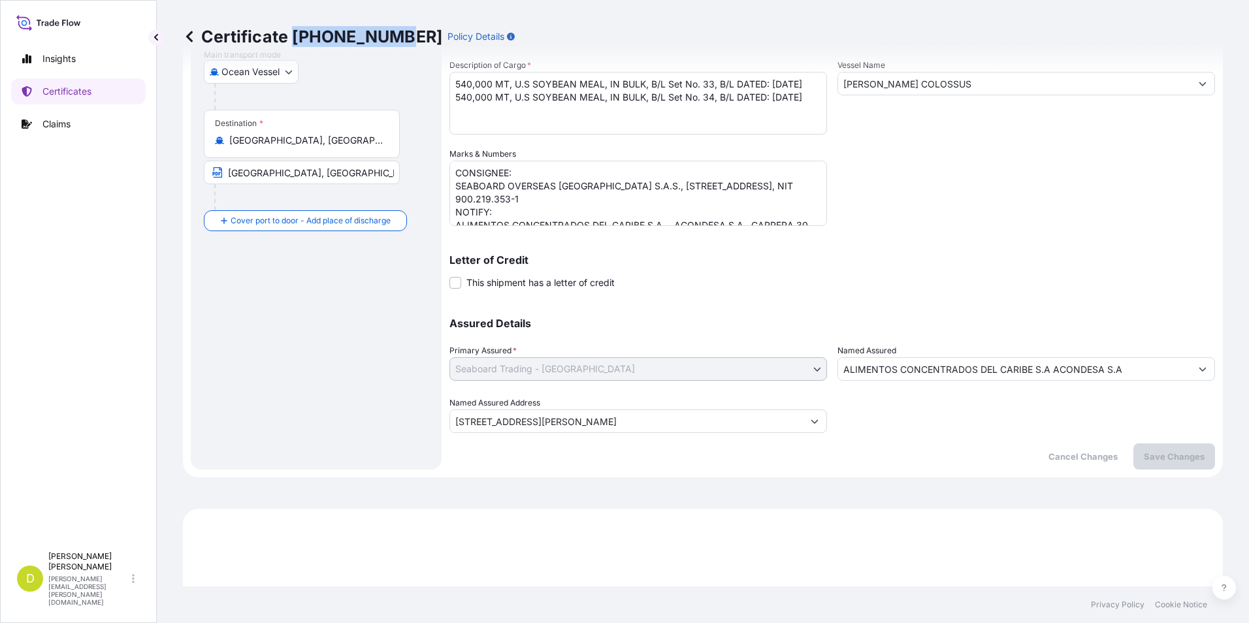
drag, startPoint x: 293, startPoint y: 38, endPoint x: 394, endPoint y: 39, distance: 100.6
click at [394, 39] on p "Certificate 31639-385-1" at bounding box center [312, 36] width 259 height 21
copy p "[PHONE_NUMBER]"
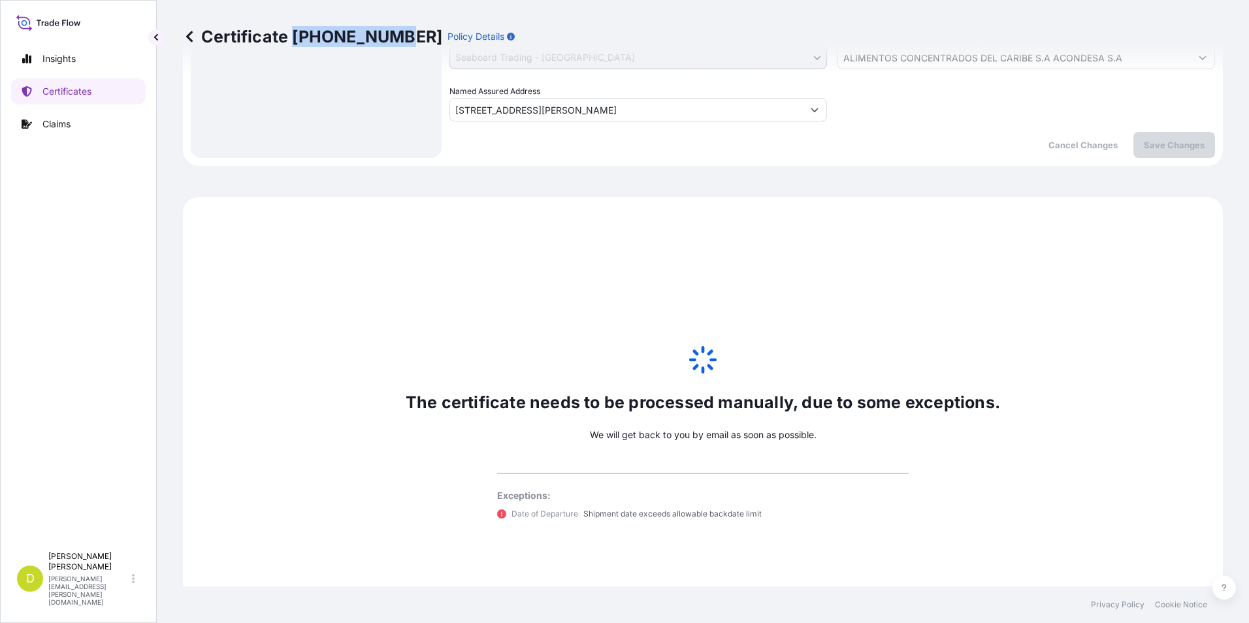
scroll to position [613, 0]
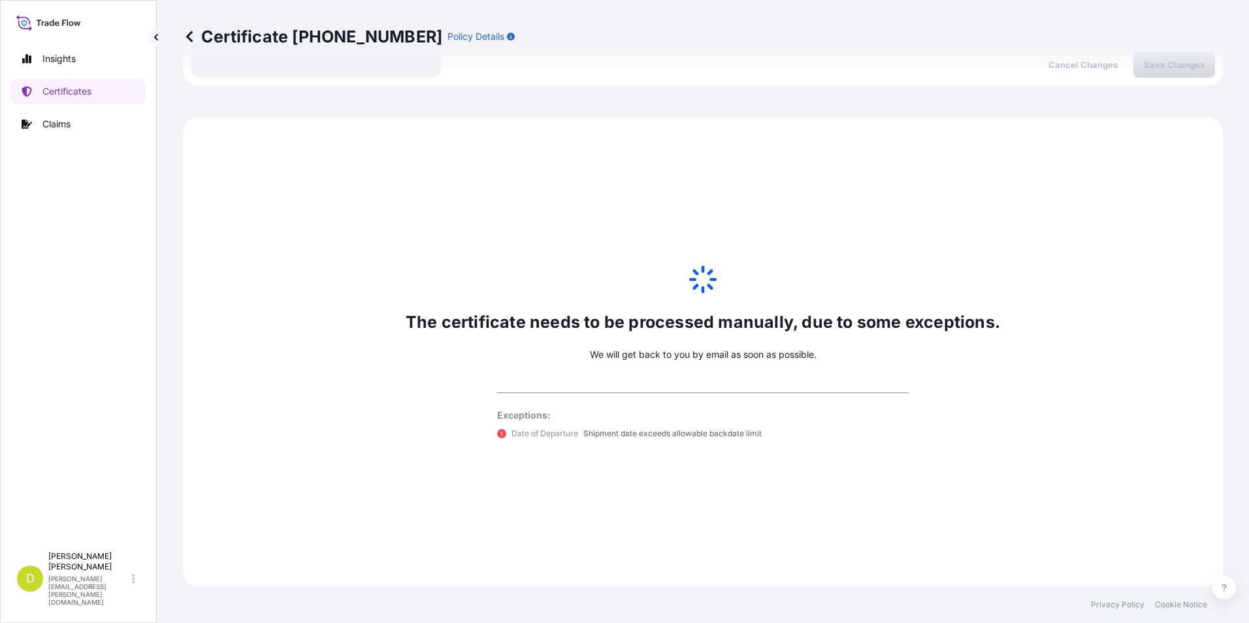
click at [621, 57] on div "Certificate 31639-385-1 Policy Details" at bounding box center [703, 36] width 1040 height 73
click at [111, 93] on link "Certificates" at bounding box center [78, 91] width 135 height 26
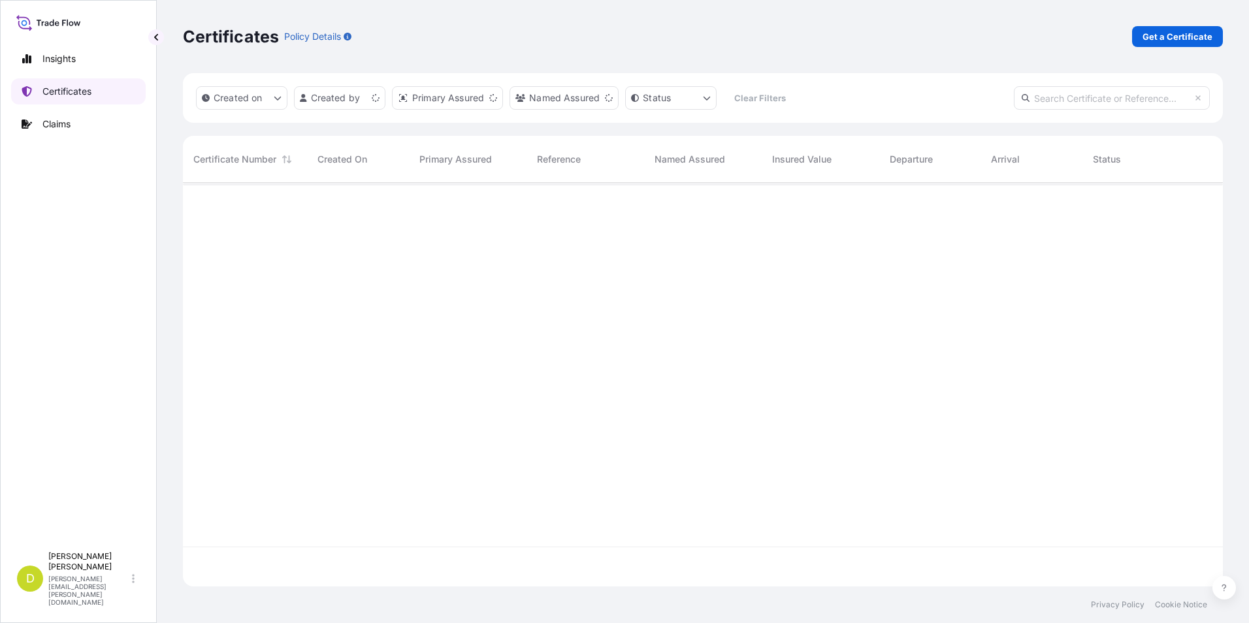
scroll to position [401, 1030]
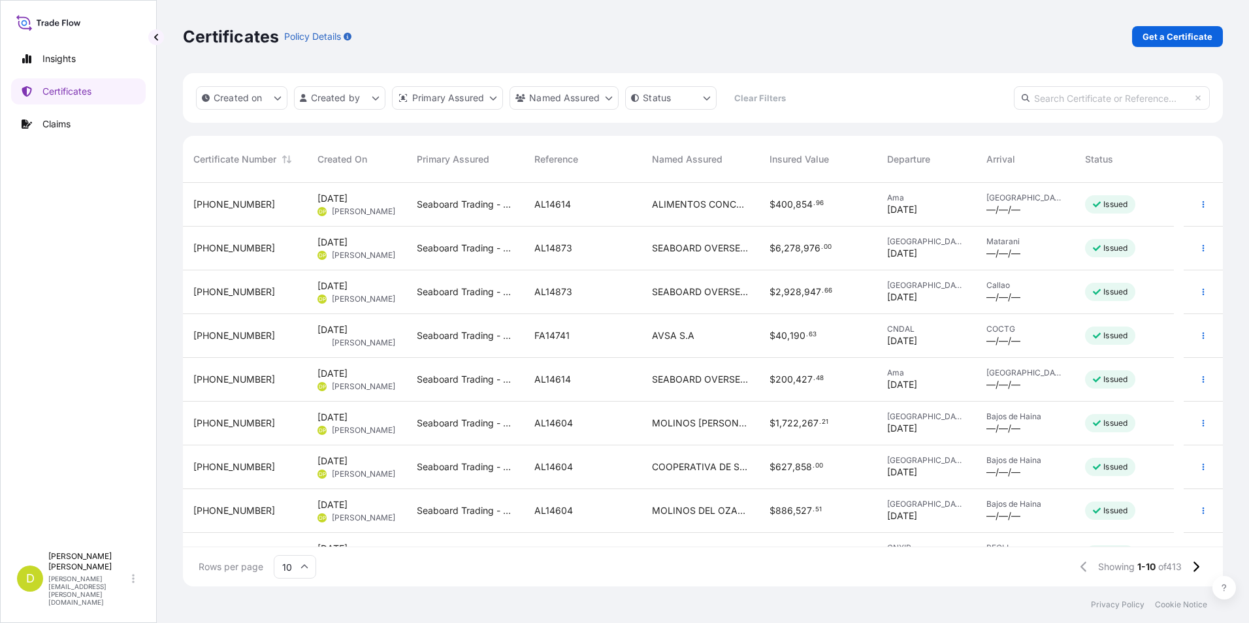
click at [907, 201] on span "Ama" at bounding box center [926, 198] width 78 height 10
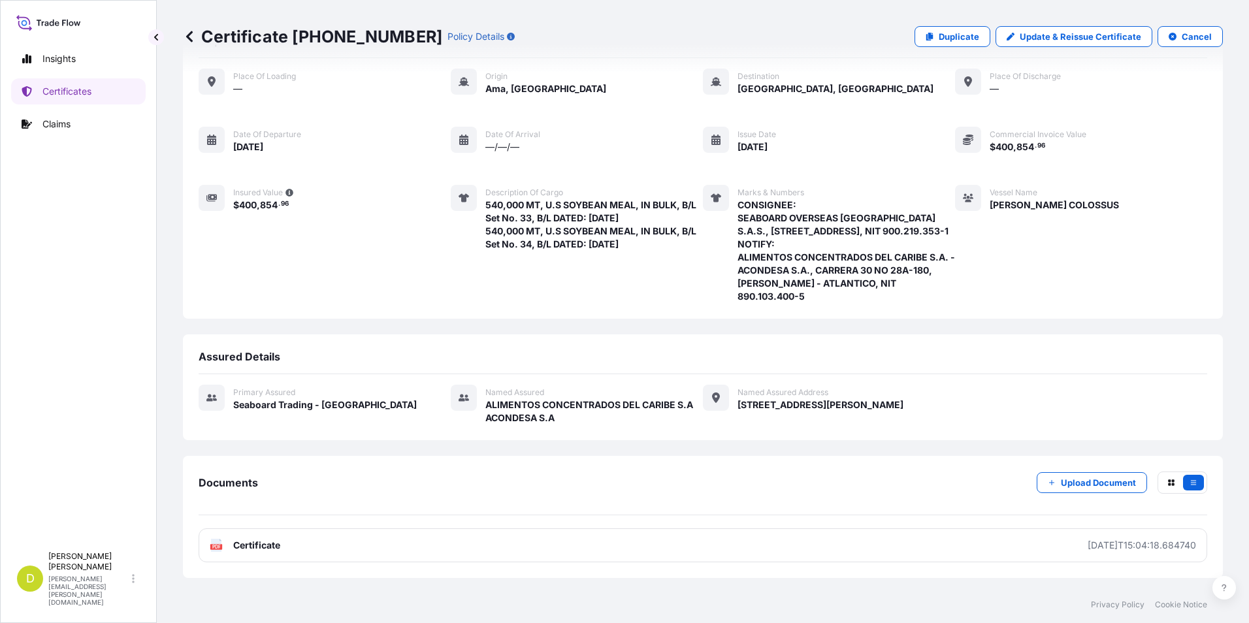
scroll to position [128, 0]
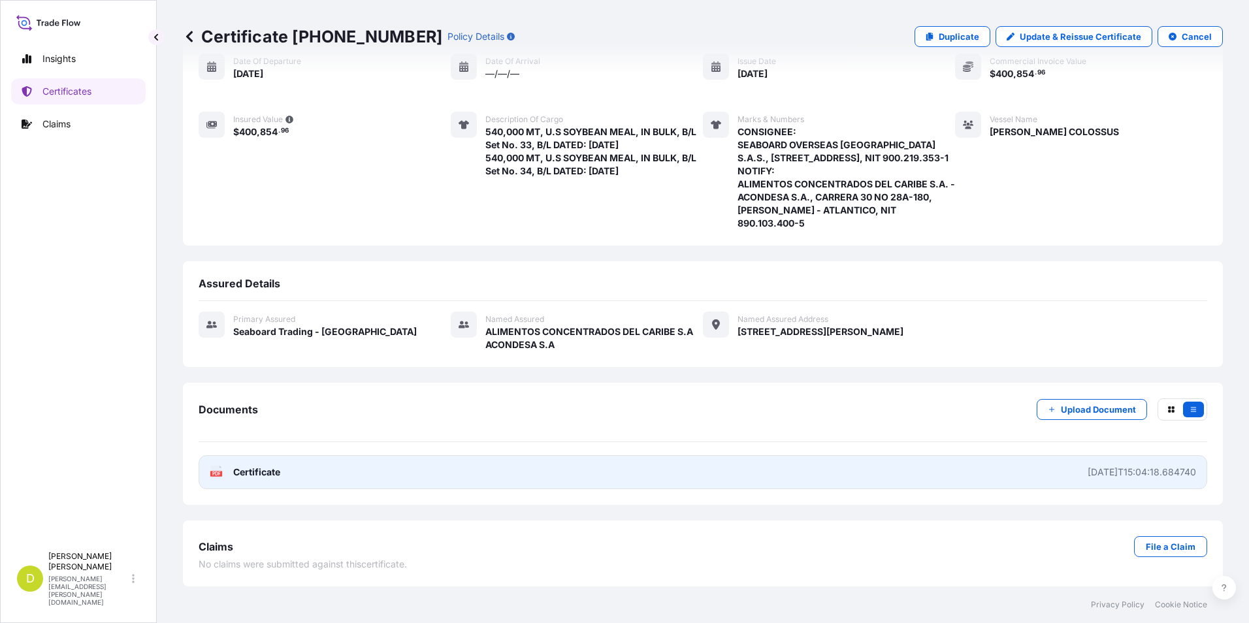
click at [877, 476] on link "PDF Certificate 2025-09-15T15:04:18.684740" at bounding box center [703, 472] width 1009 height 34
